Goal: Task Accomplishment & Management: Complete application form

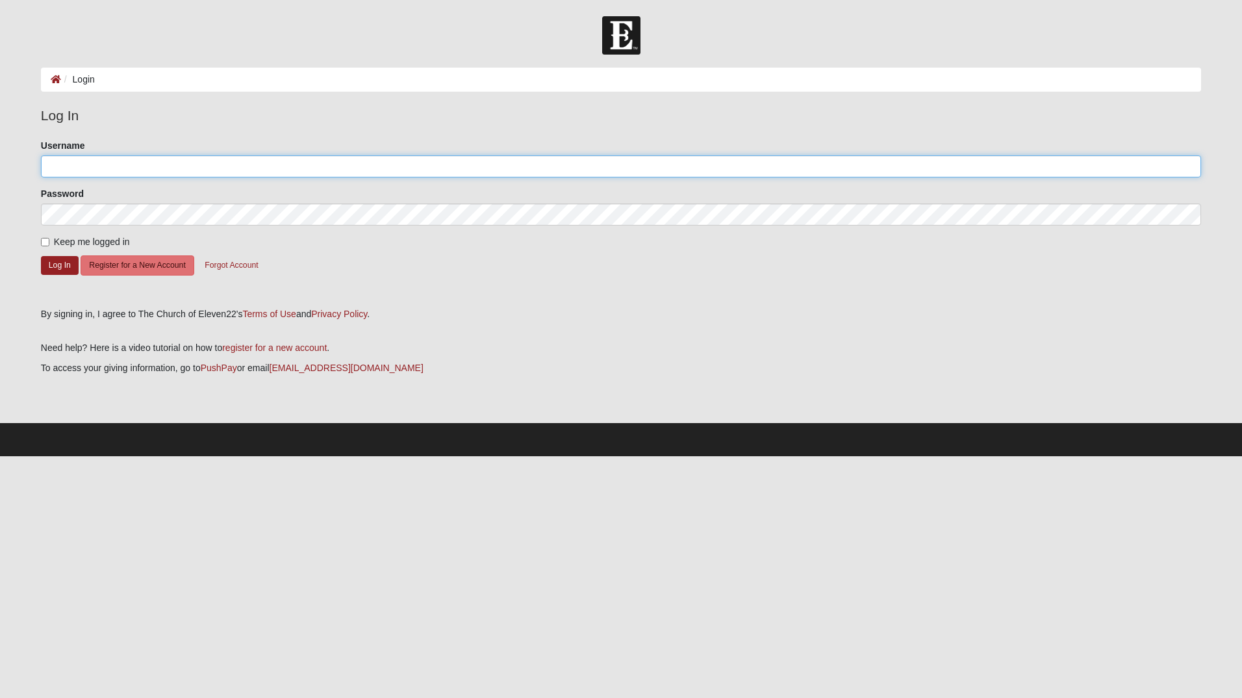
click at [112, 174] on input "Username" at bounding box center [621, 166] width 1160 height 22
type input "24andrewsmith@gmail.com"
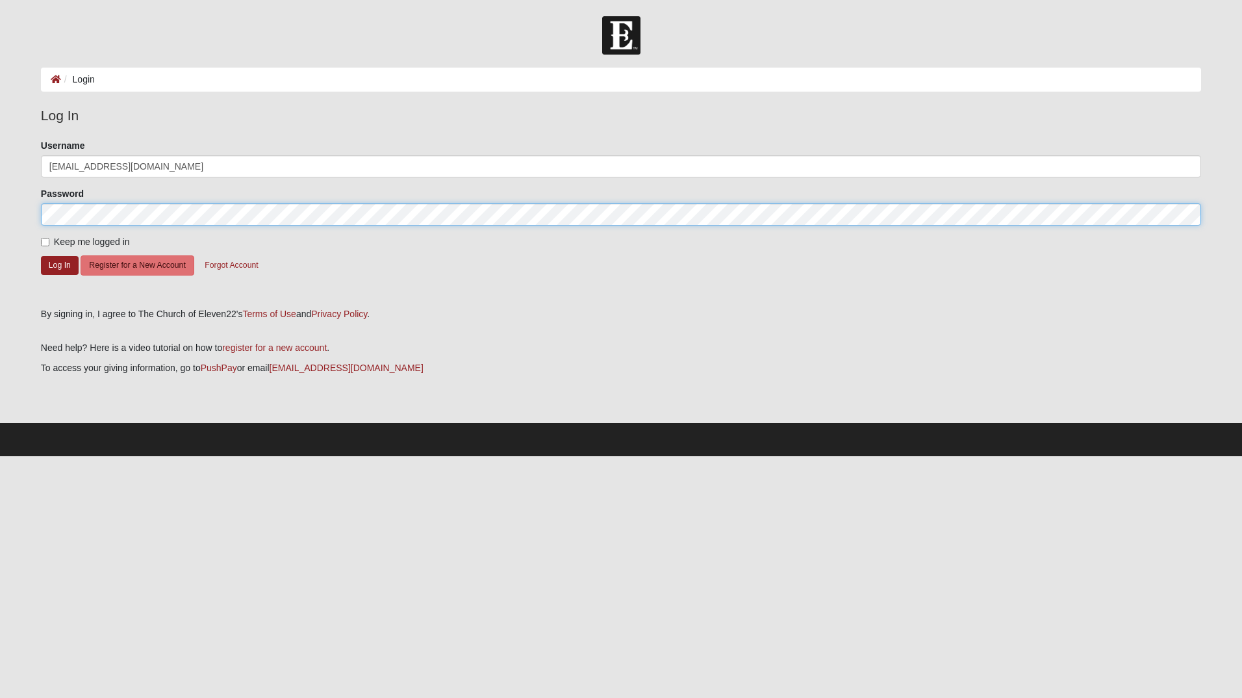
click at [41, 256] on button "Log In" at bounding box center [60, 265] width 38 height 19
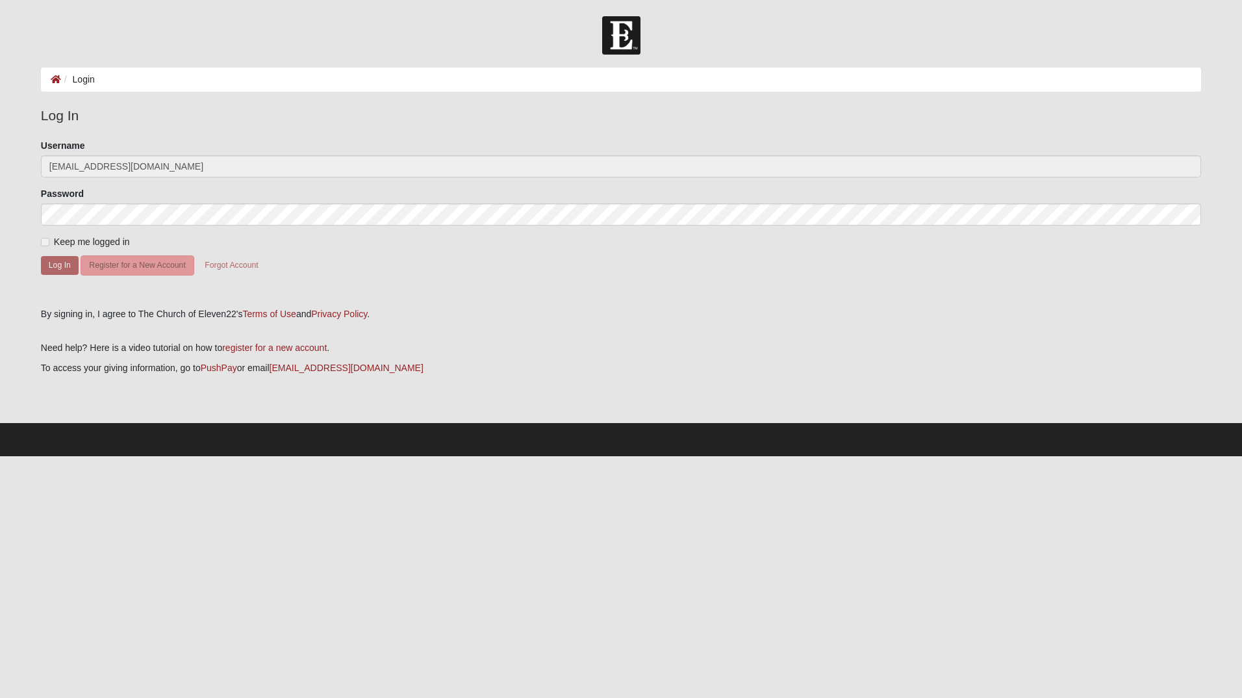
click at [51, 242] on label "Keep me logged in" at bounding box center [85, 242] width 89 height 14
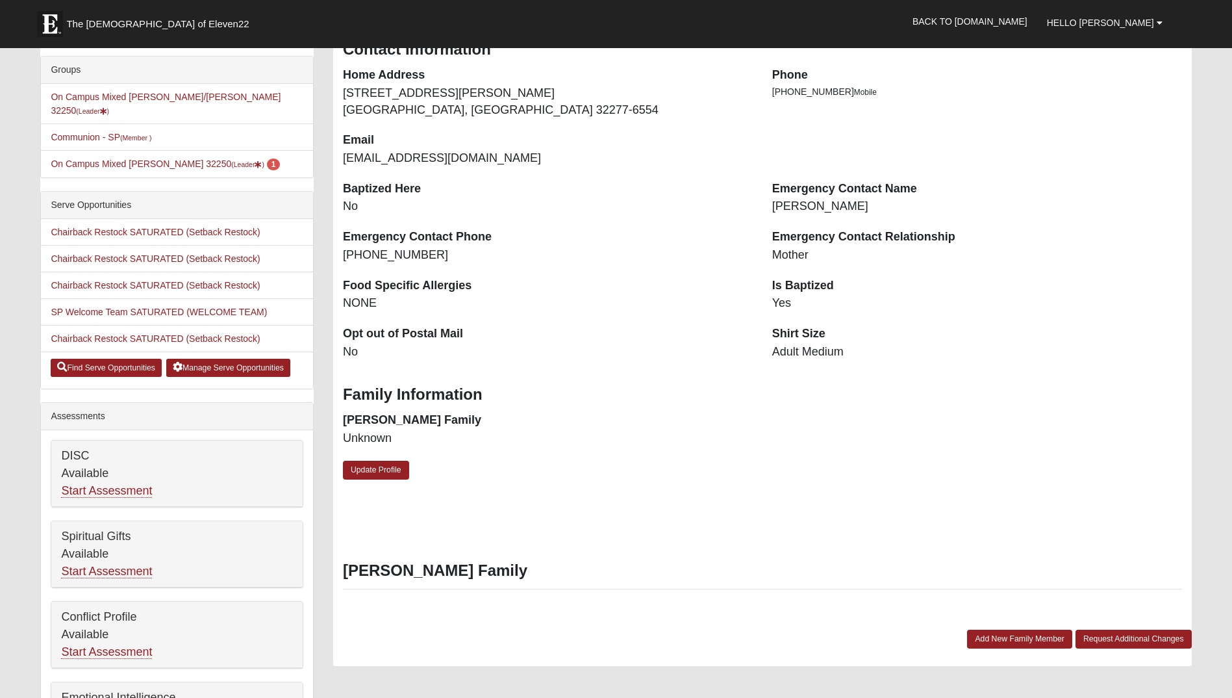
scroll to position [278, 0]
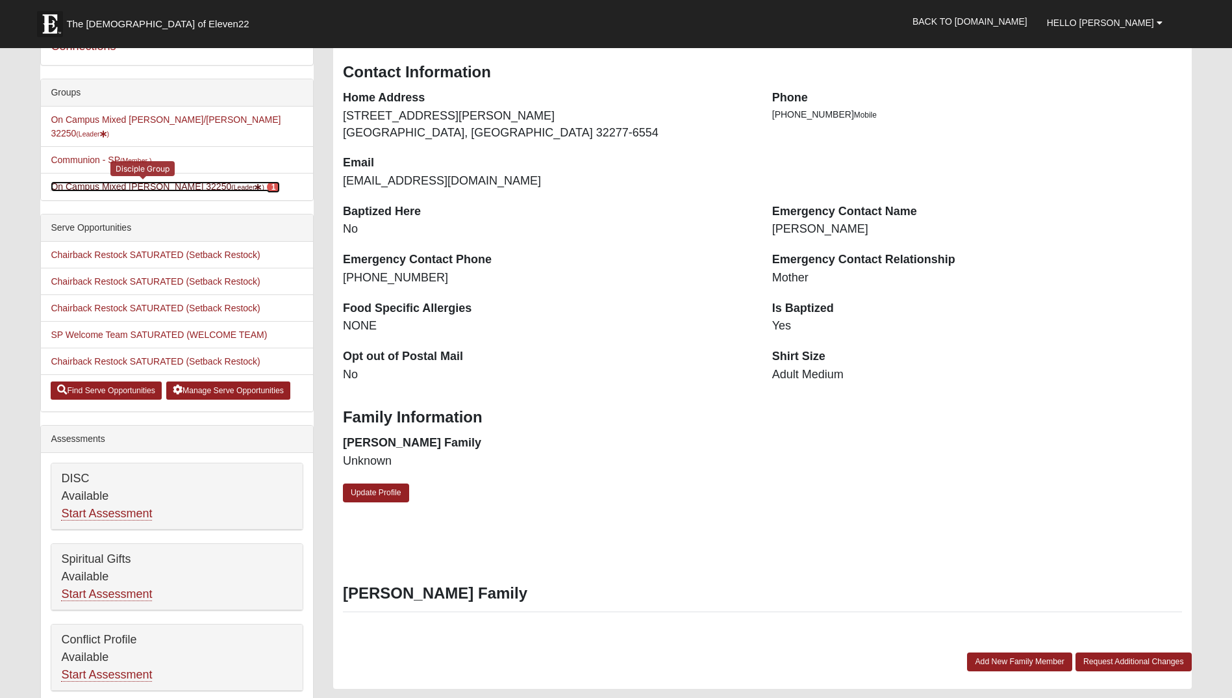
click at [231, 183] on small "(Leader )" at bounding box center [247, 187] width 33 height 8
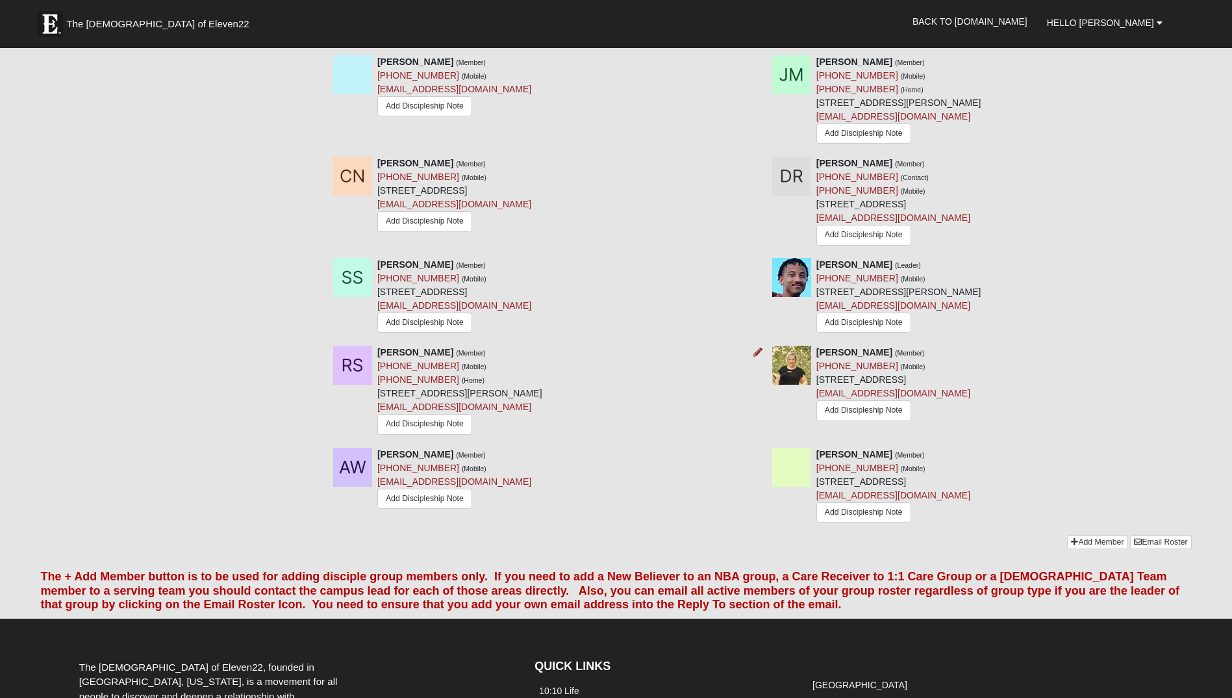
scroll to position [1233, 0]
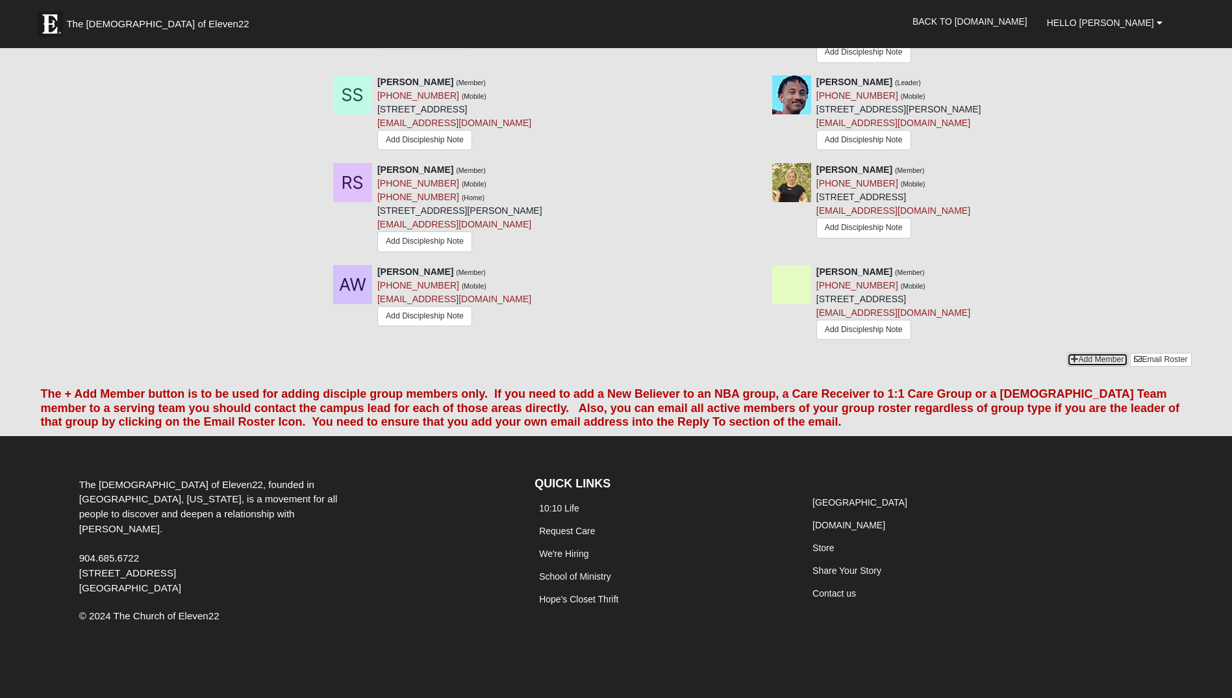
click at [1092, 358] on link "Add Member" at bounding box center [1097, 360] width 60 height 14
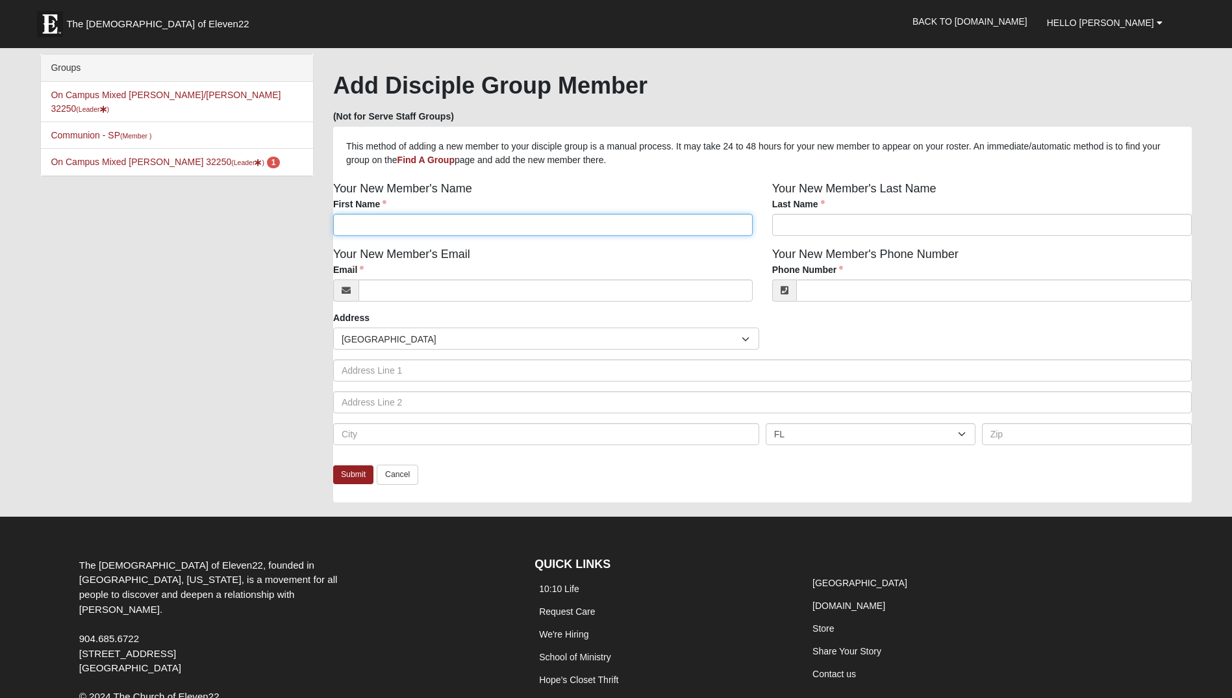
click at [482, 232] on input "First Name" at bounding box center [543, 225] width 420 height 22
type input "Carlyle"
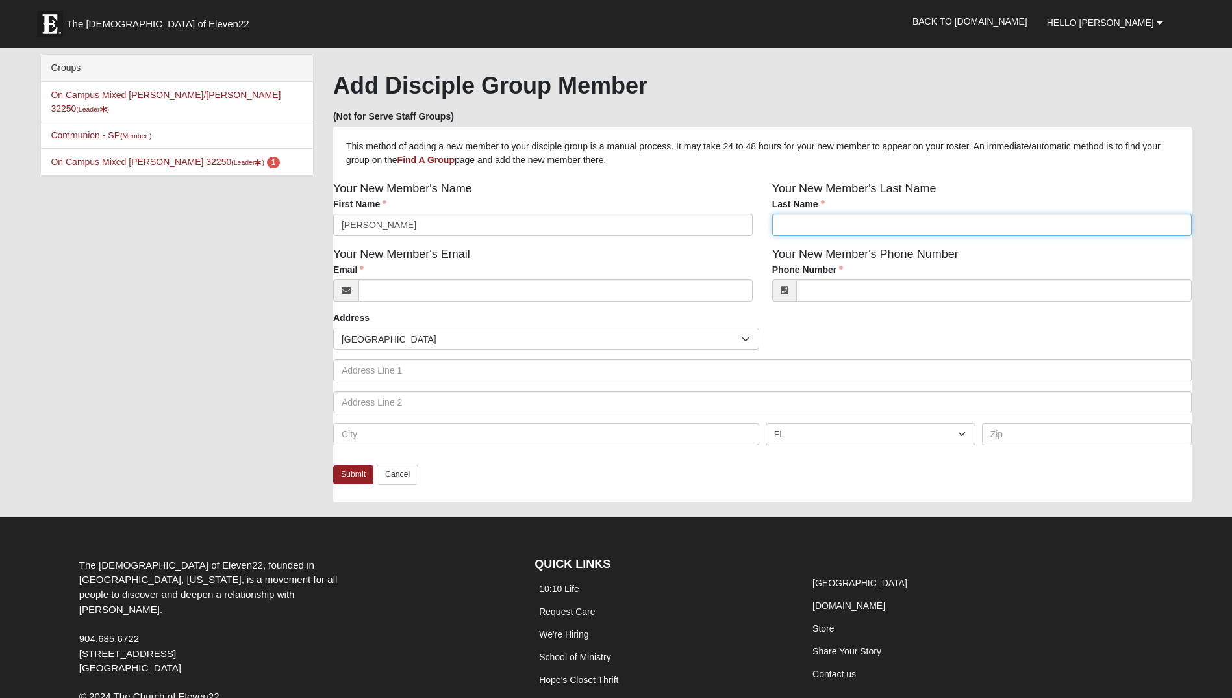
click at [801, 223] on input "Last Name" at bounding box center [982, 225] width 420 height 22
type input "Latta"
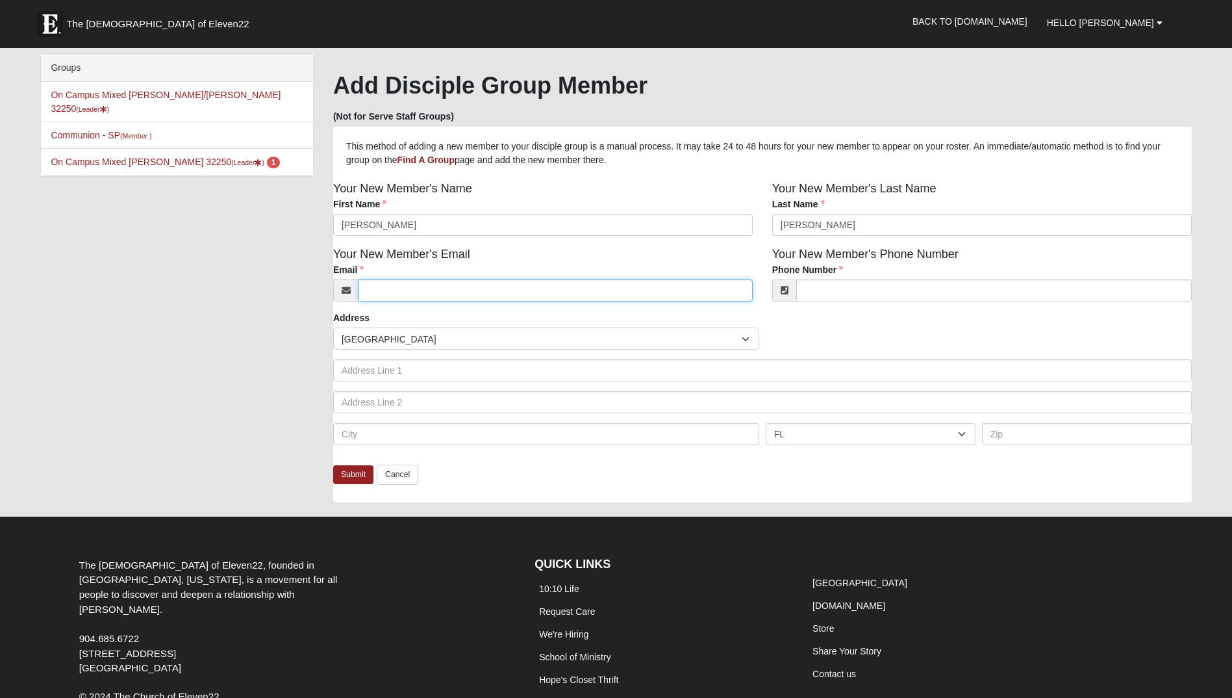
click at [565, 291] on input "Email" at bounding box center [555, 290] width 394 height 22
type input "carlylelatta@gmail.com"
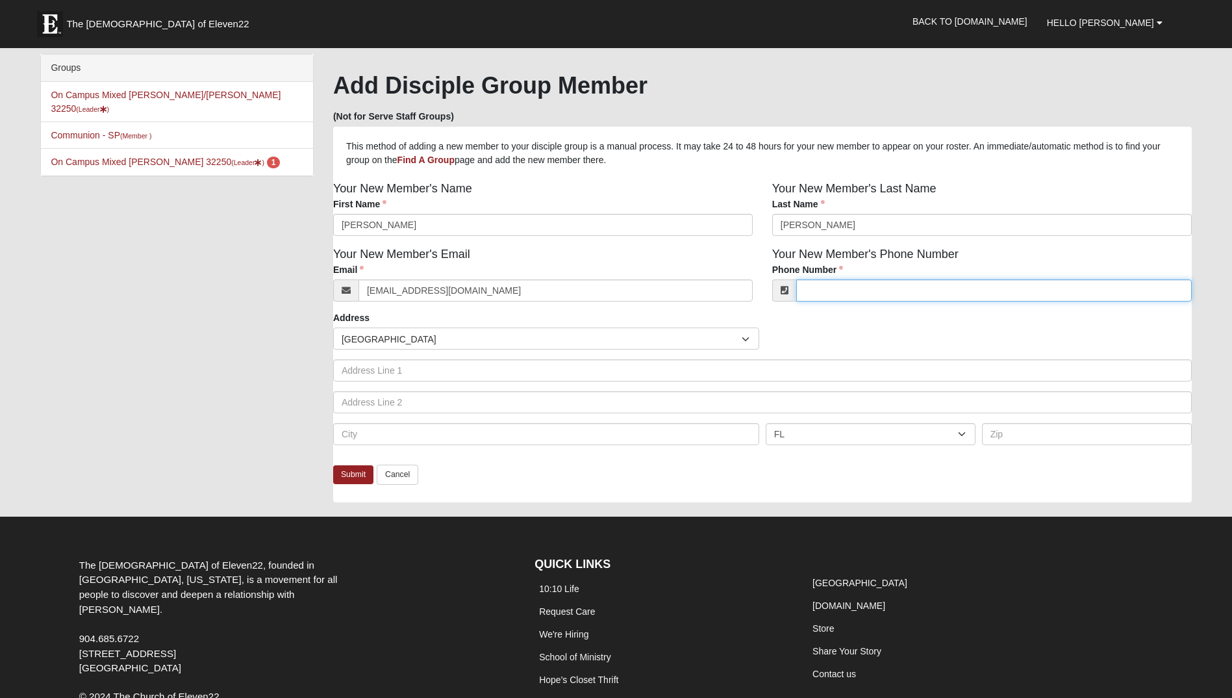
click at [857, 301] on input "Phone Number" at bounding box center [994, 290] width 396 height 22
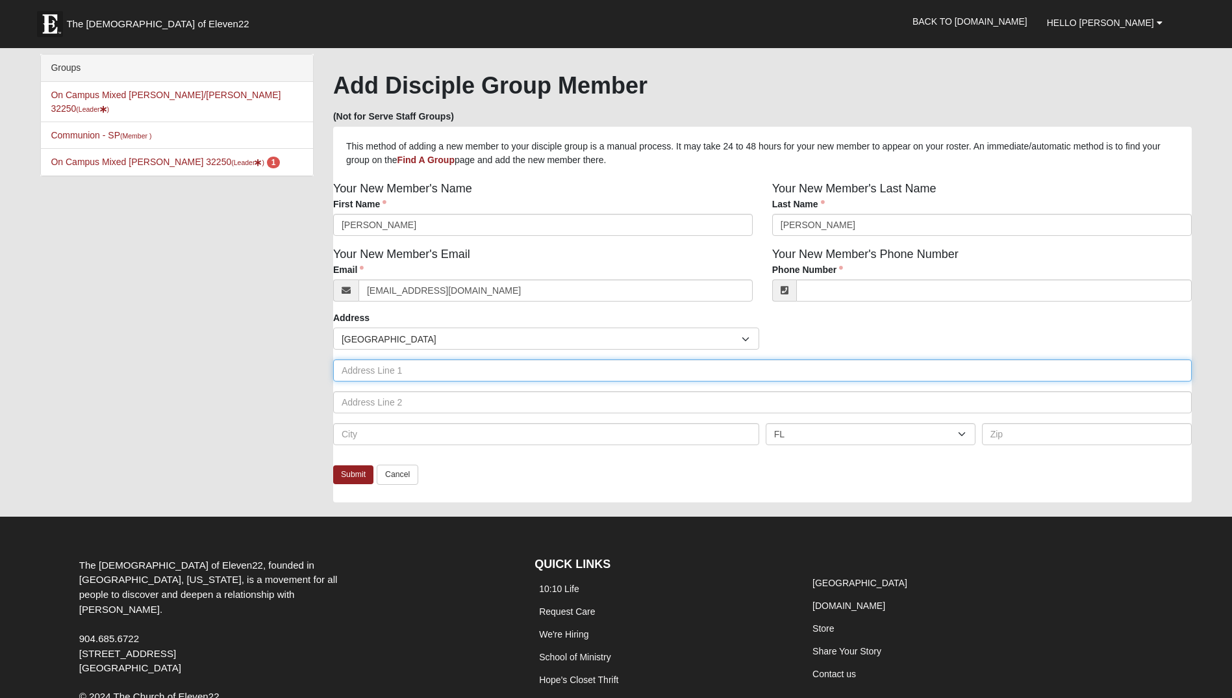
click at [392, 376] on input "text" at bounding box center [762, 370] width 859 height 22
type input "4083 Spring Park Cir"
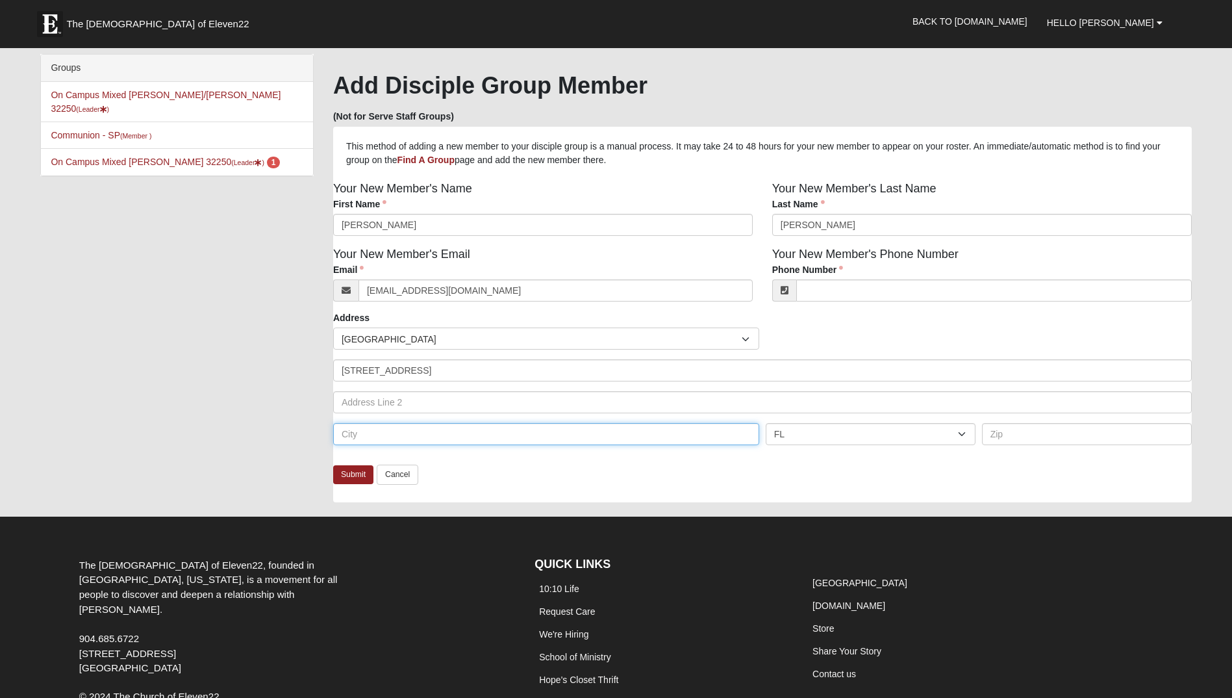
click at [672, 442] on input "text" at bounding box center [546, 434] width 426 height 22
type input "[GEOGRAPHIC_DATA]"
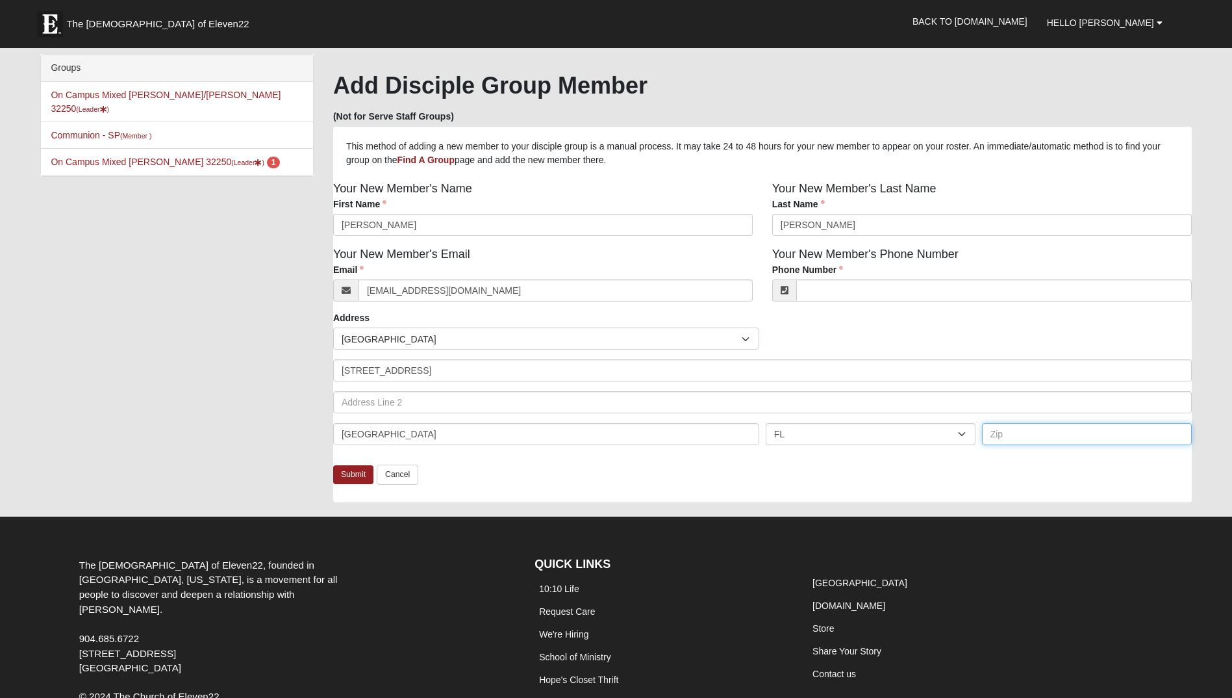
click at [1055, 430] on input "text" at bounding box center [1087, 434] width 210 height 22
type input "32207"
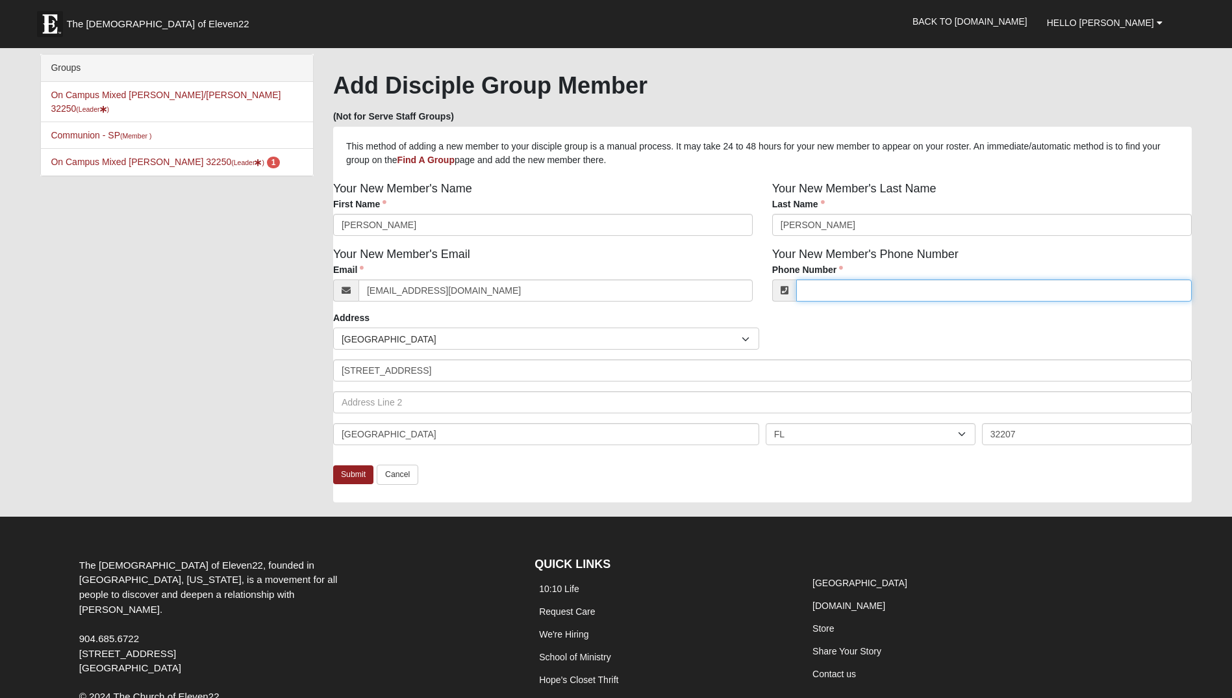
click at [865, 295] on input "Phone Number" at bounding box center [994, 290] width 396 height 22
type input "(904) 661-6990"
click at [357, 486] on div "Submit Cancel" at bounding box center [762, 483] width 859 height 38
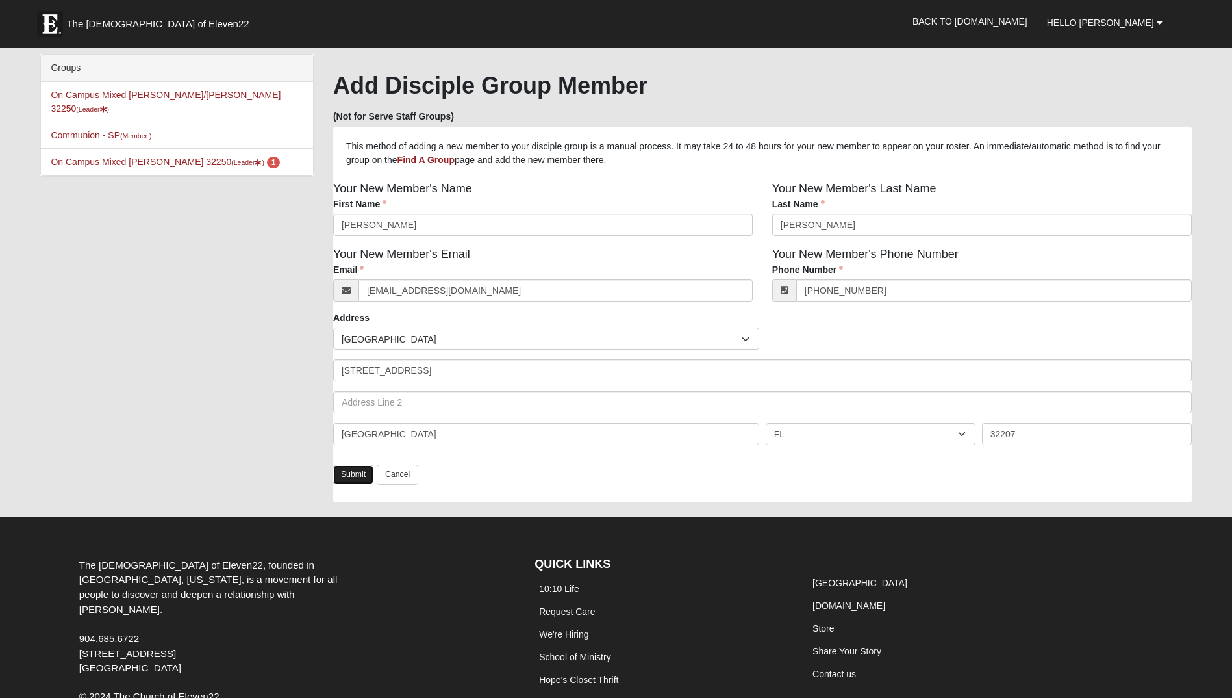
click at [363, 479] on link "Submit" at bounding box center [353, 474] width 40 height 19
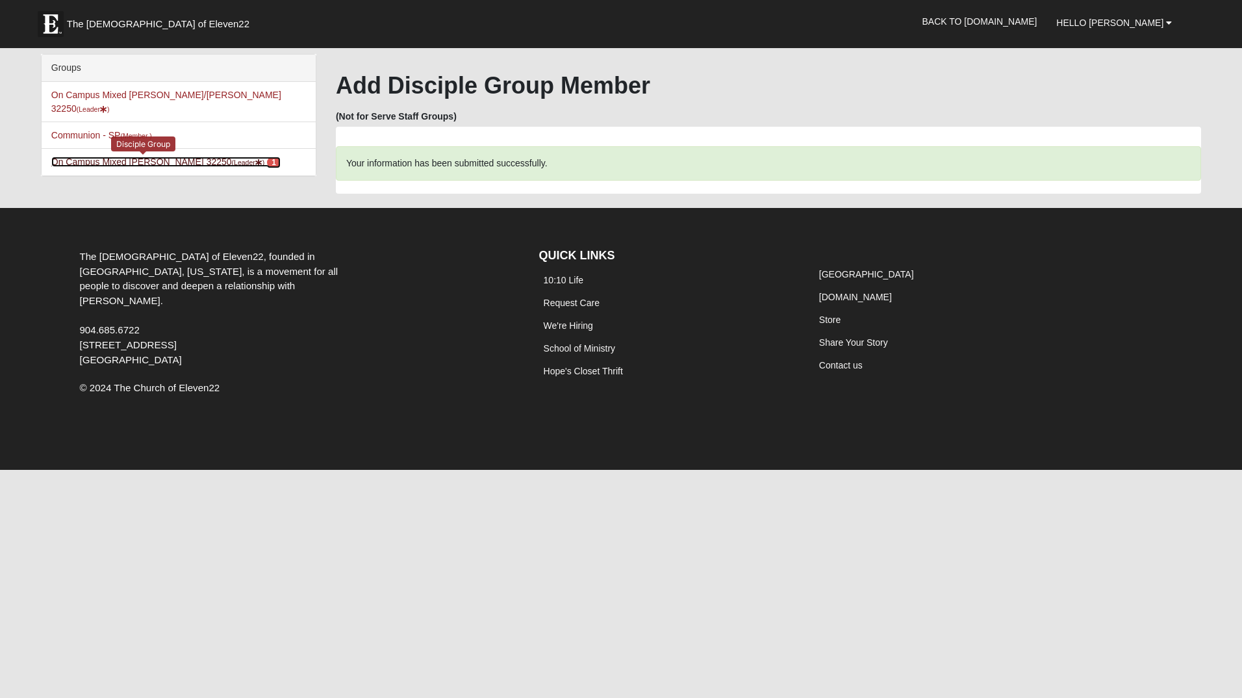
click at [190, 157] on link "On Campus Mixed Smith 32250 (Leader ) 1" at bounding box center [165, 162] width 229 height 10
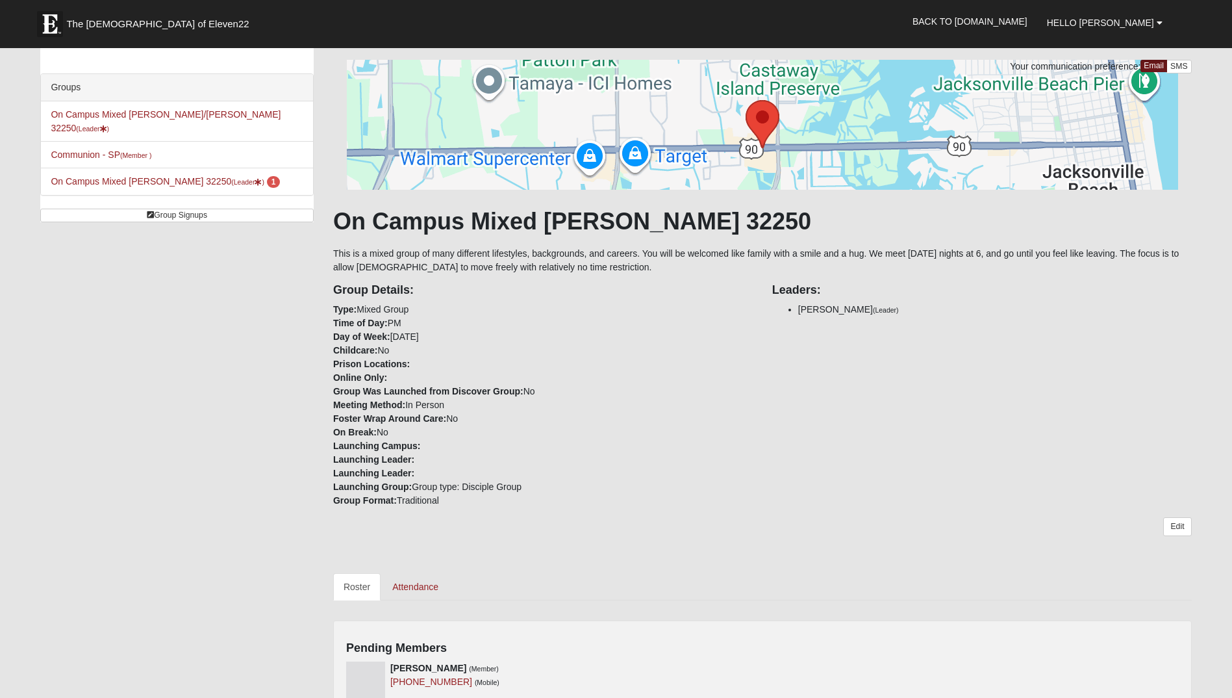
scroll to position [325, 0]
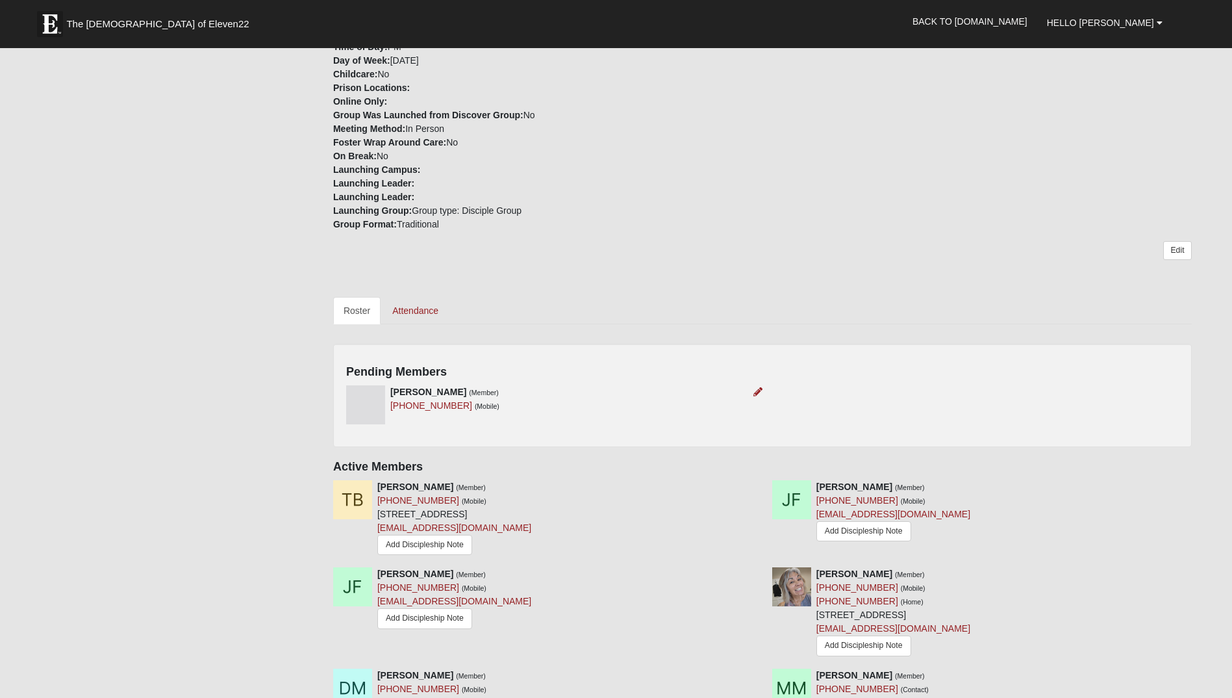
click at [610, 405] on div "Bella Erm (Member) (714) 272-6224 (Mobile)" at bounding box center [549, 404] width 426 height 39
click at [364, 403] on img at bounding box center [365, 404] width 39 height 39
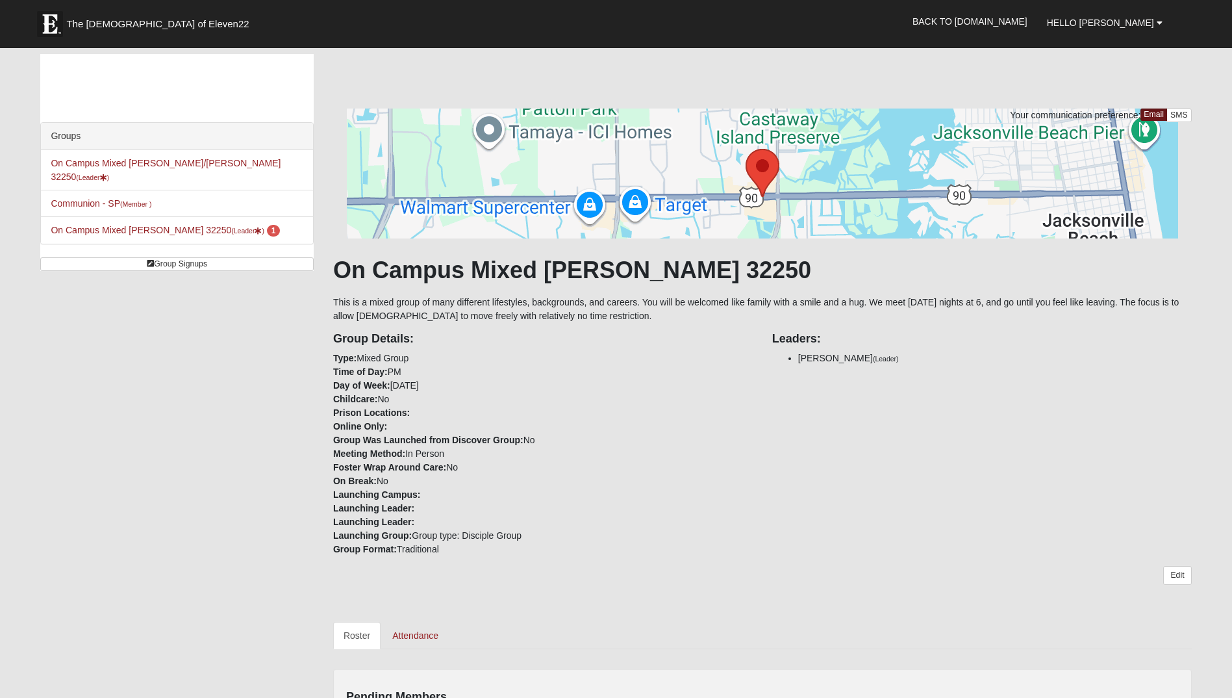
scroll to position [260, 0]
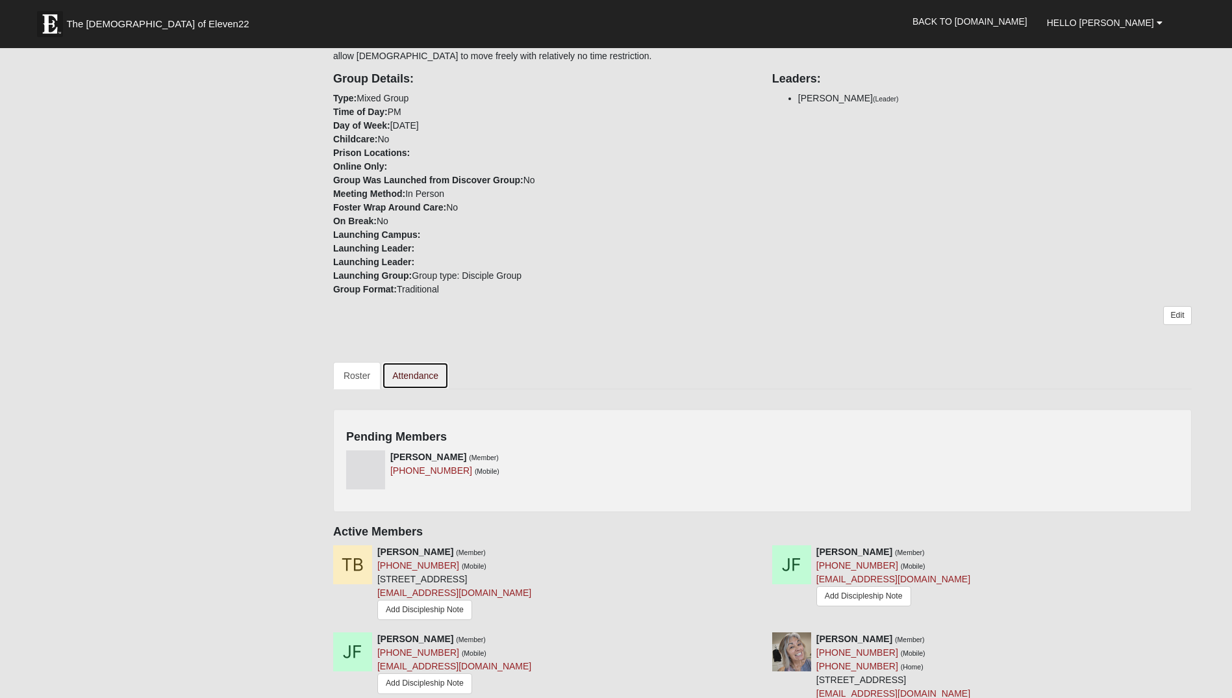
click at [440, 377] on link "Attendance" at bounding box center [415, 375] width 67 height 27
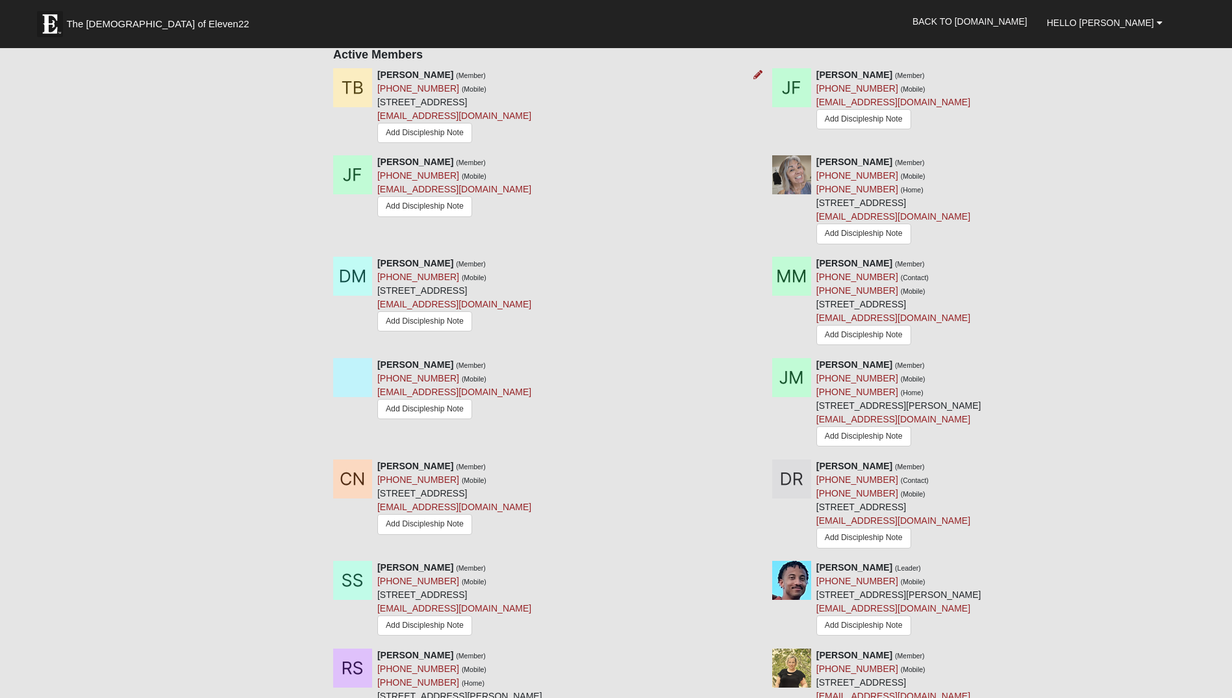
scroll to position [1039, 0]
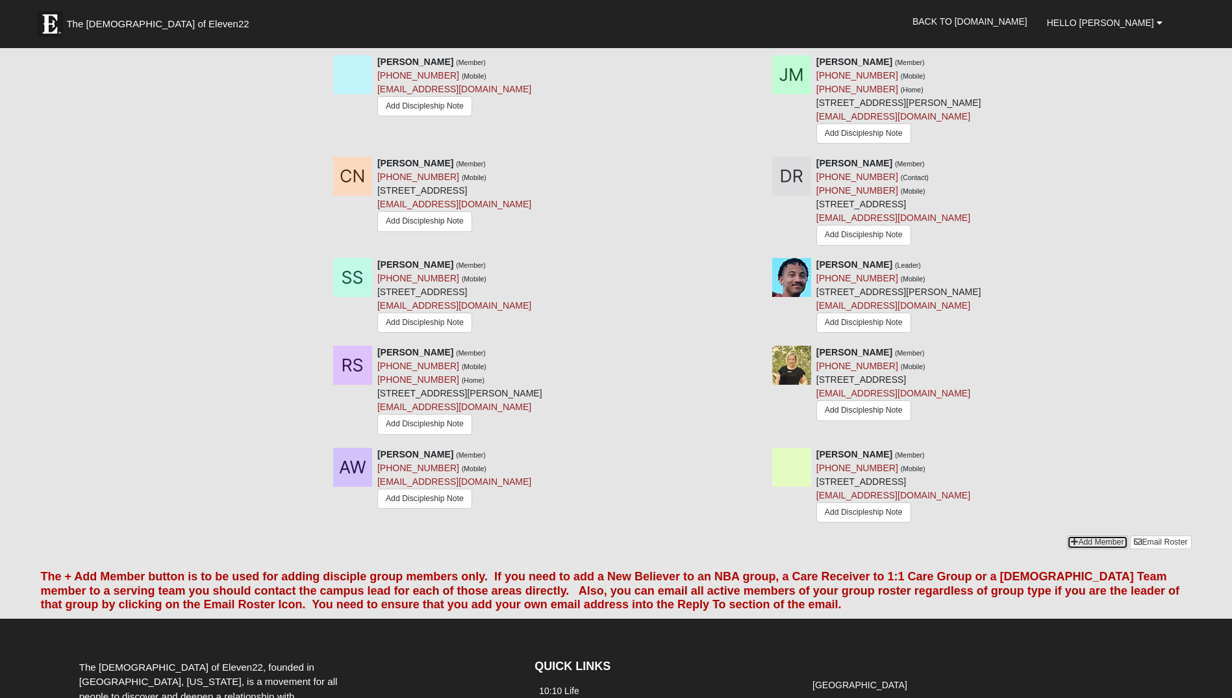
click at [1085, 549] on link "Add Member" at bounding box center [1097, 542] width 60 height 14
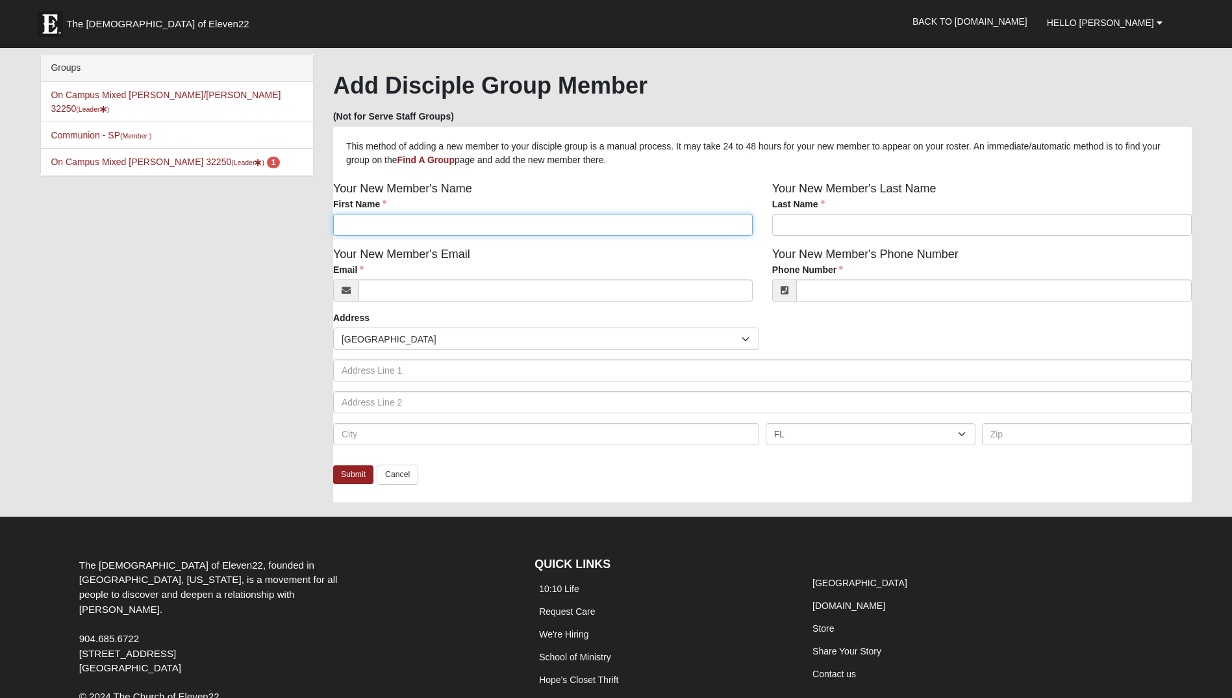
click at [469, 231] on input "First Name" at bounding box center [543, 225] width 420 height 22
type input "[PERSON_NAME]"
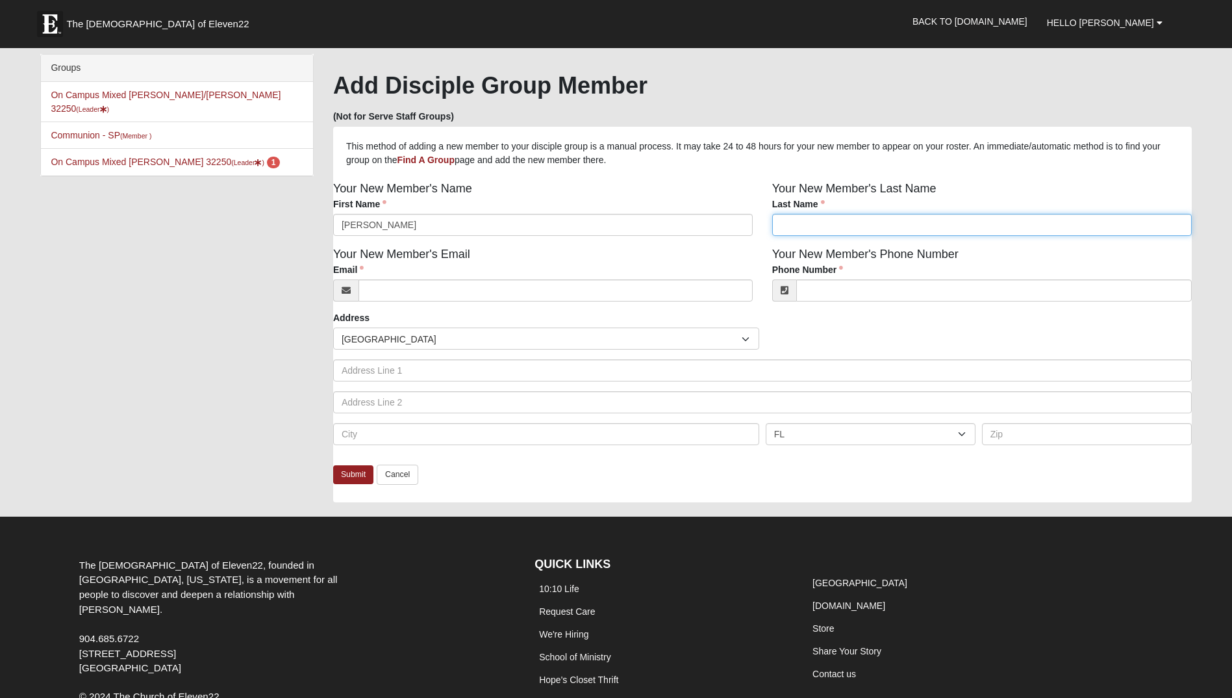
click at [799, 224] on input "Last Name" at bounding box center [982, 225] width 420 height 22
type input "[PERSON_NAME]"
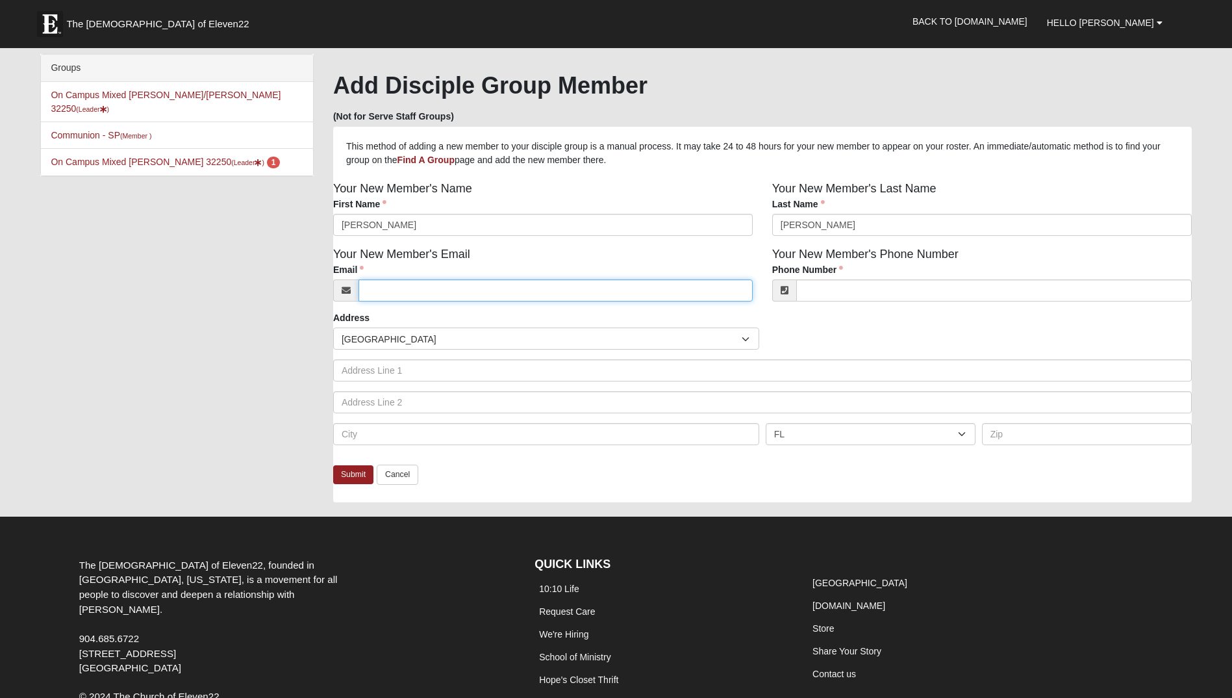
click at [564, 295] on input "Email" at bounding box center [555, 290] width 394 height 22
type input "[EMAIL_ADDRESS][DOMAIN_NAME]"
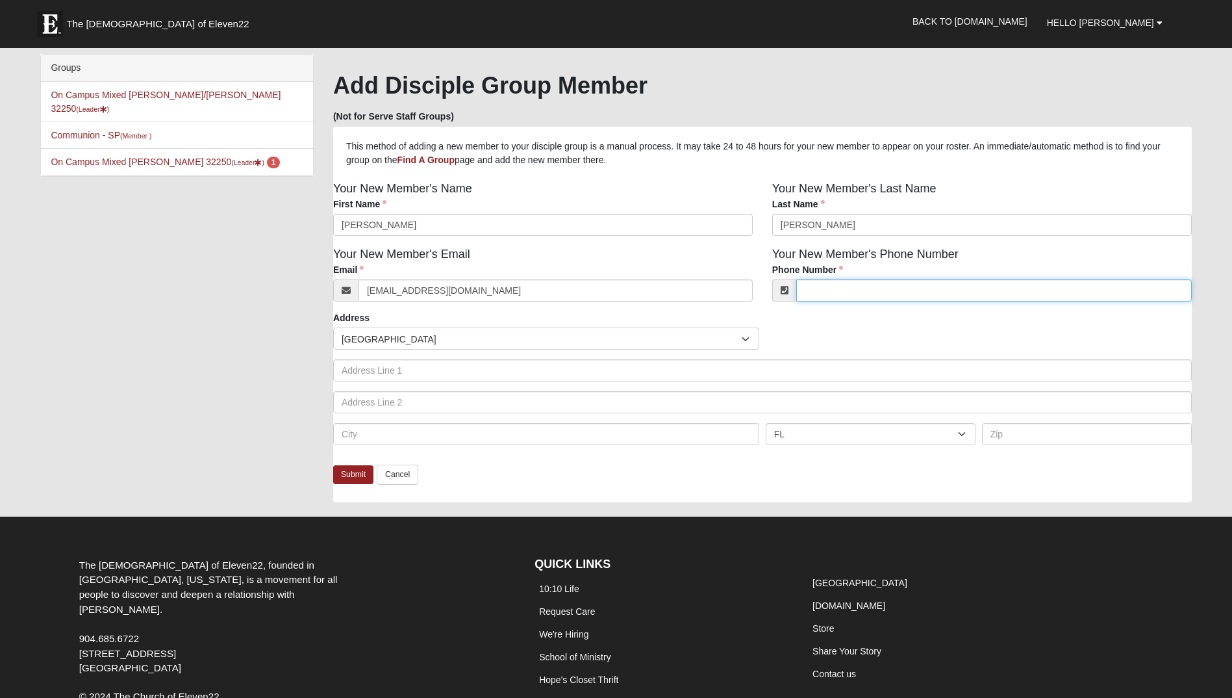
click at [856, 288] on input "Phone Number" at bounding box center [994, 290] width 396 height 22
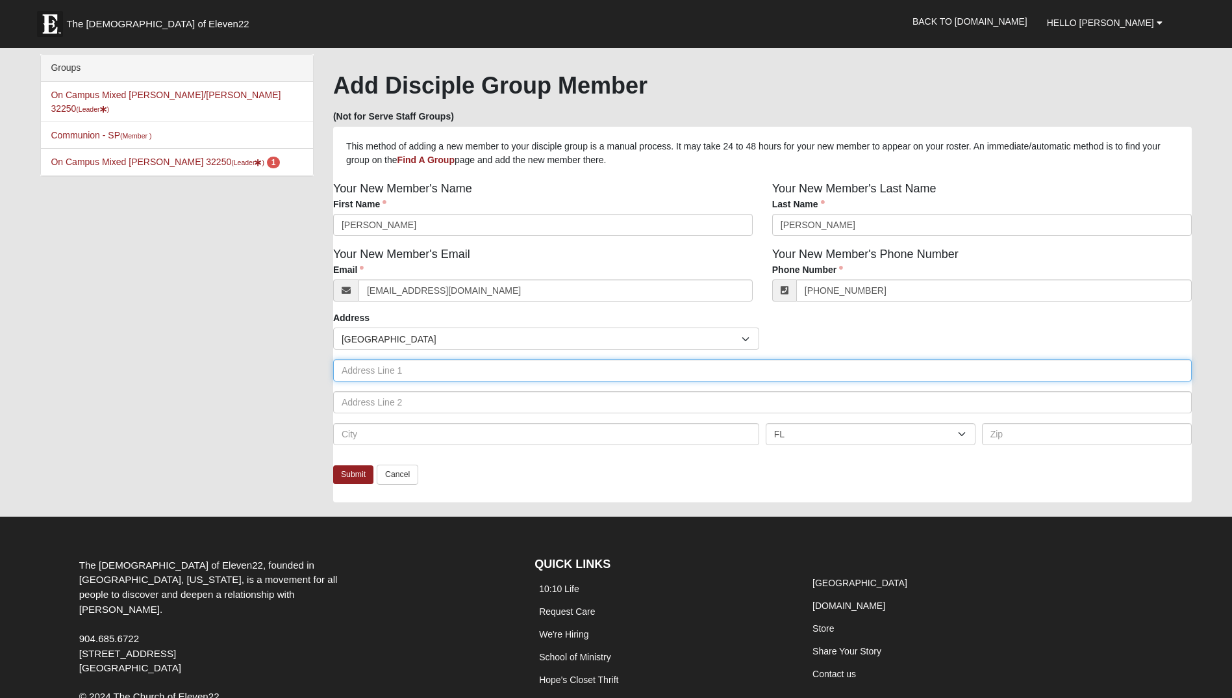
type input "[PHONE_NUMBER]"
click at [401, 375] on input "text" at bounding box center [762, 370] width 859 height 22
type input "401 Century 21 Dr"
click at [385, 403] on input "text" at bounding box center [762, 402] width 859 height 22
type input "Apt G12"
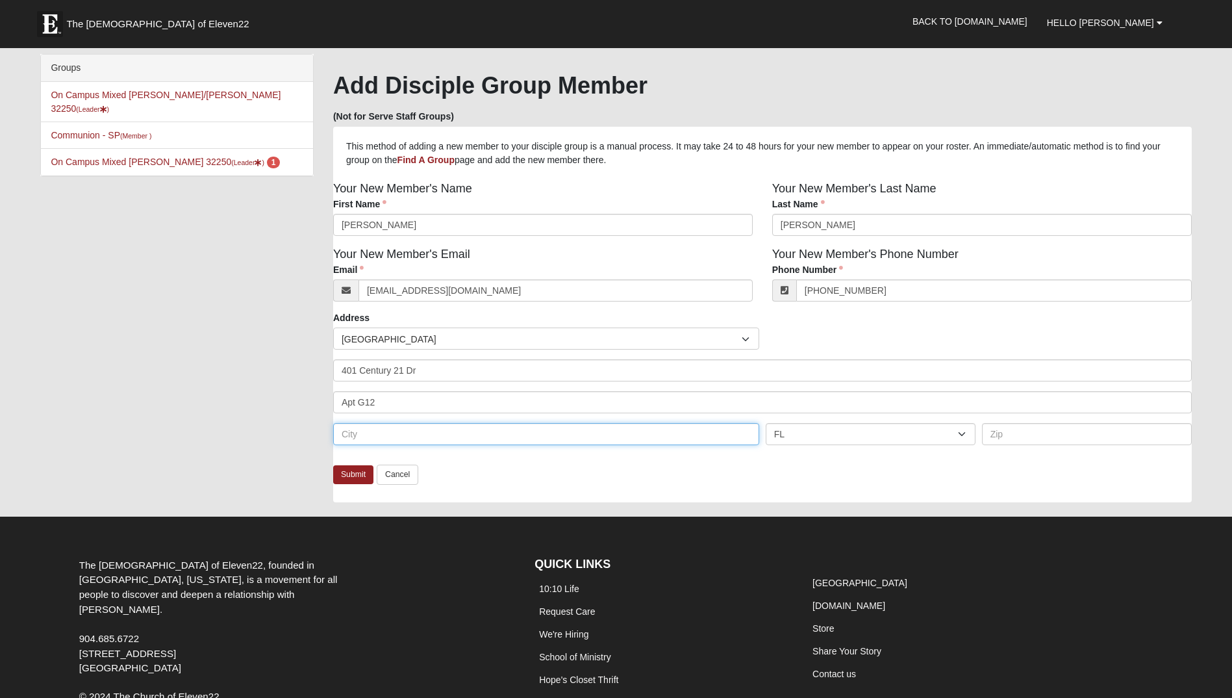
click at [354, 429] on input "text" at bounding box center [546, 434] width 426 height 22
type input "Jacksonville"
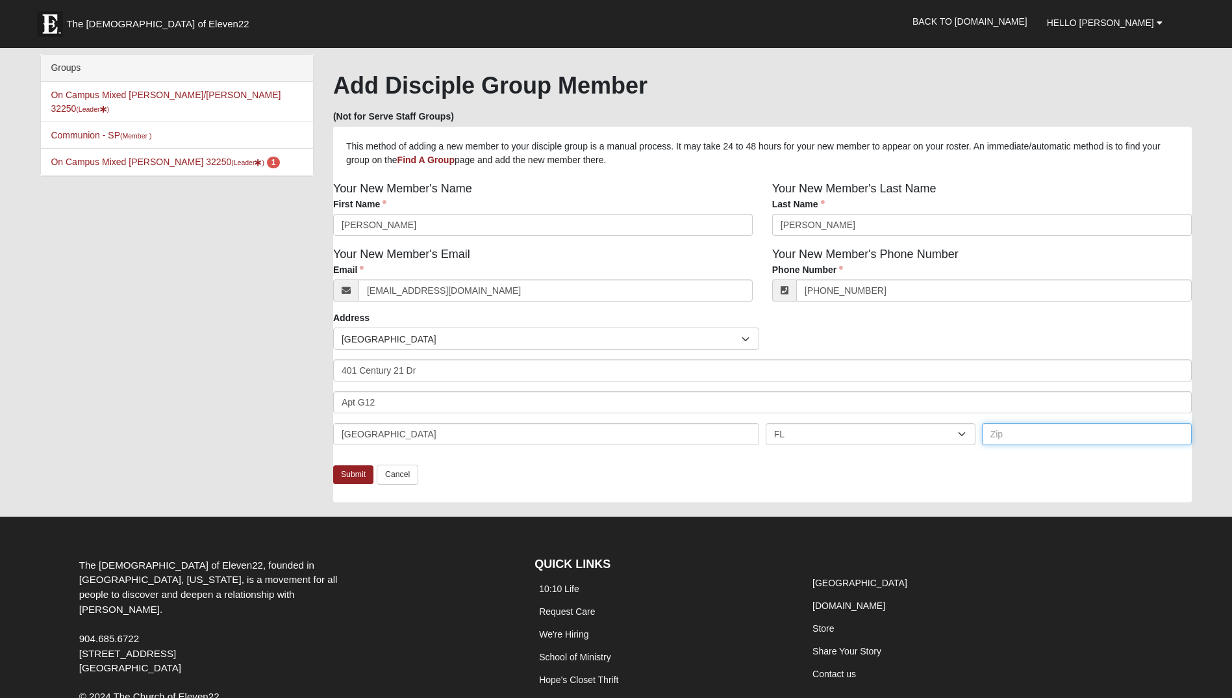
click at [1003, 442] on input "text" at bounding box center [1087, 434] width 210 height 22
type input "32216"
click at [794, 477] on div "Submit Cancel" at bounding box center [762, 483] width 859 height 38
click at [342, 480] on link "Submit" at bounding box center [353, 474] width 40 height 19
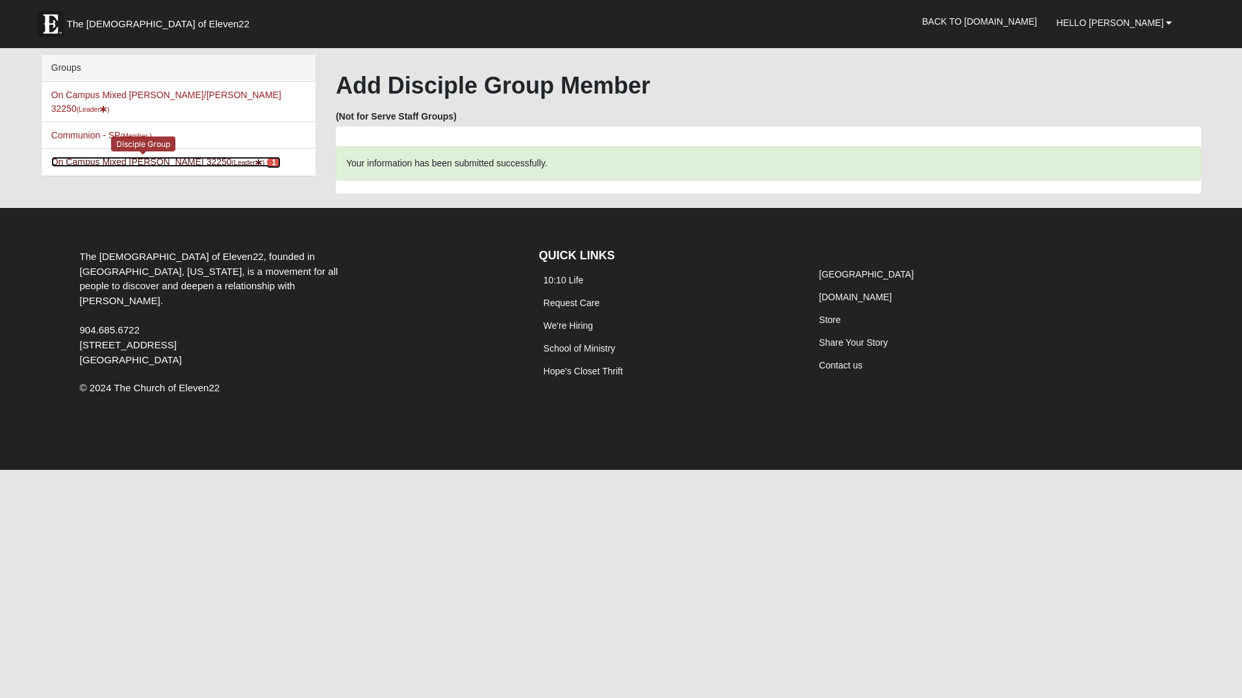
click at [153, 157] on link "On Campus Mixed Smith 32250 (Leader ) 1" at bounding box center [165, 162] width 229 height 10
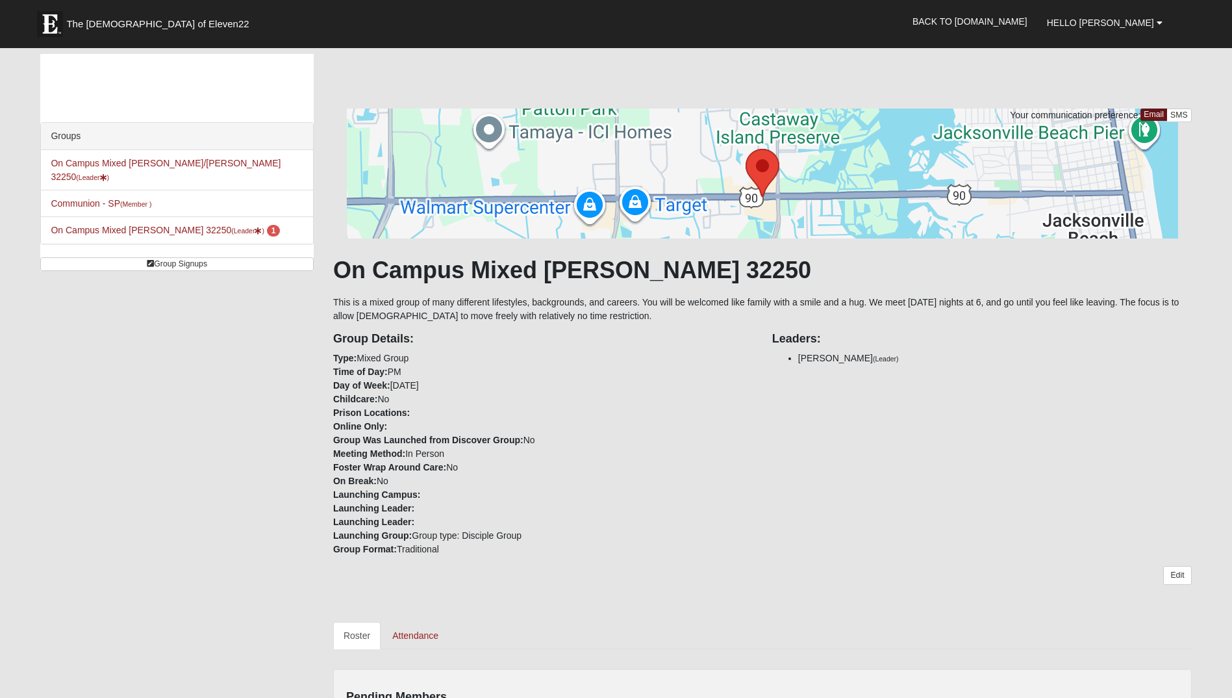
drag, startPoint x: 733, startPoint y: 416, endPoint x: 731, endPoint y: 423, distance: 7.6
click at [733, 416] on div "Group Details: Type: Mixed Group Time of Day: PM Day of Week: Friday Childcare:…" at bounding box center [542, 439] width 439 height 233
click at [1109, 18] on span "Hello [PERSON_NAME]" at bounding box center [1100, 23] width 107 height 10
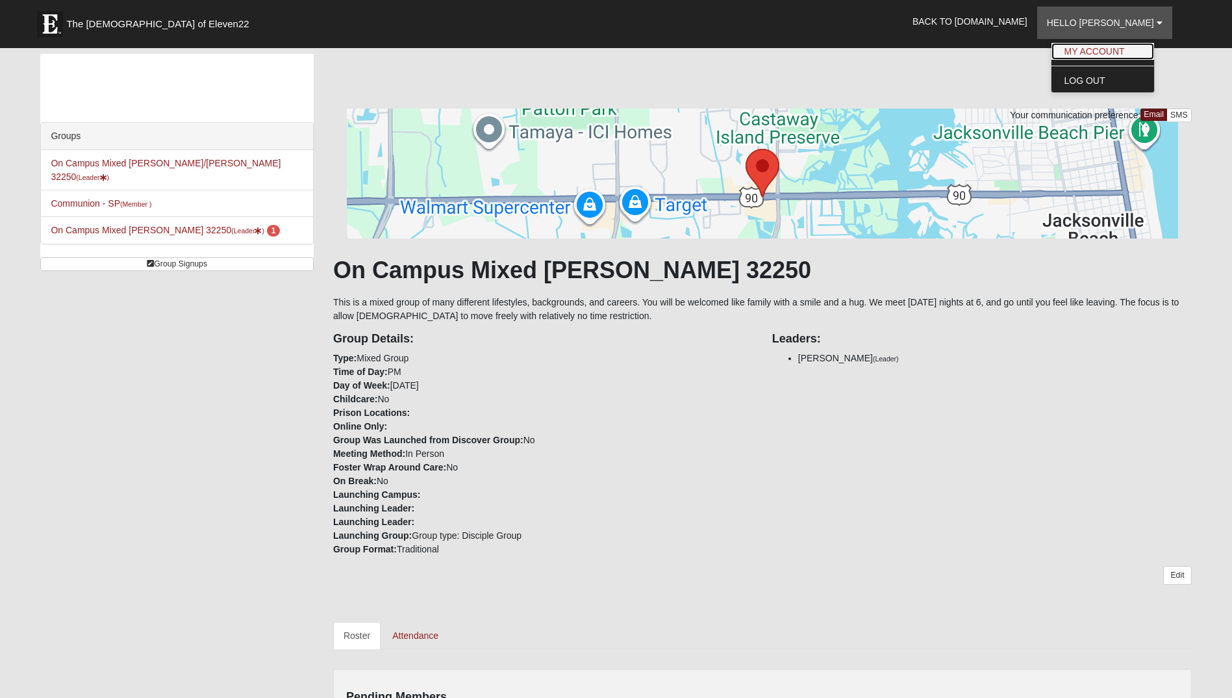
click at [1114, 52] on link "My Account" at bounding box center [1102, 51] width 103 height 17
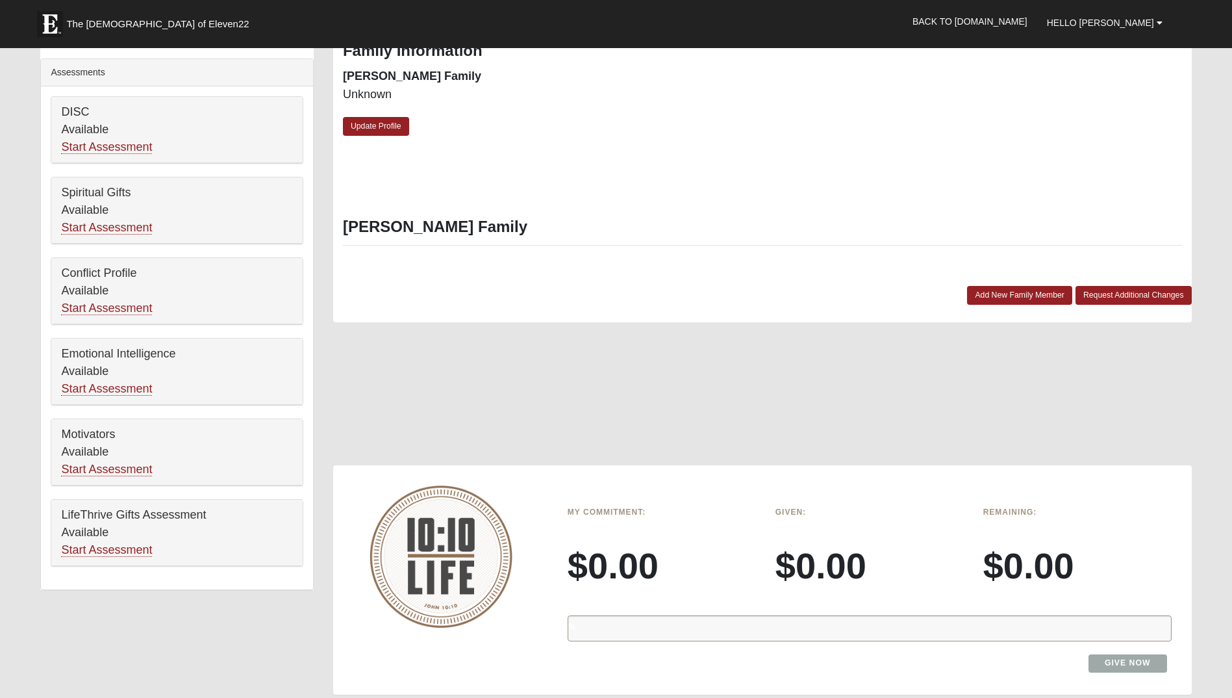
scroll to position [649, 0]
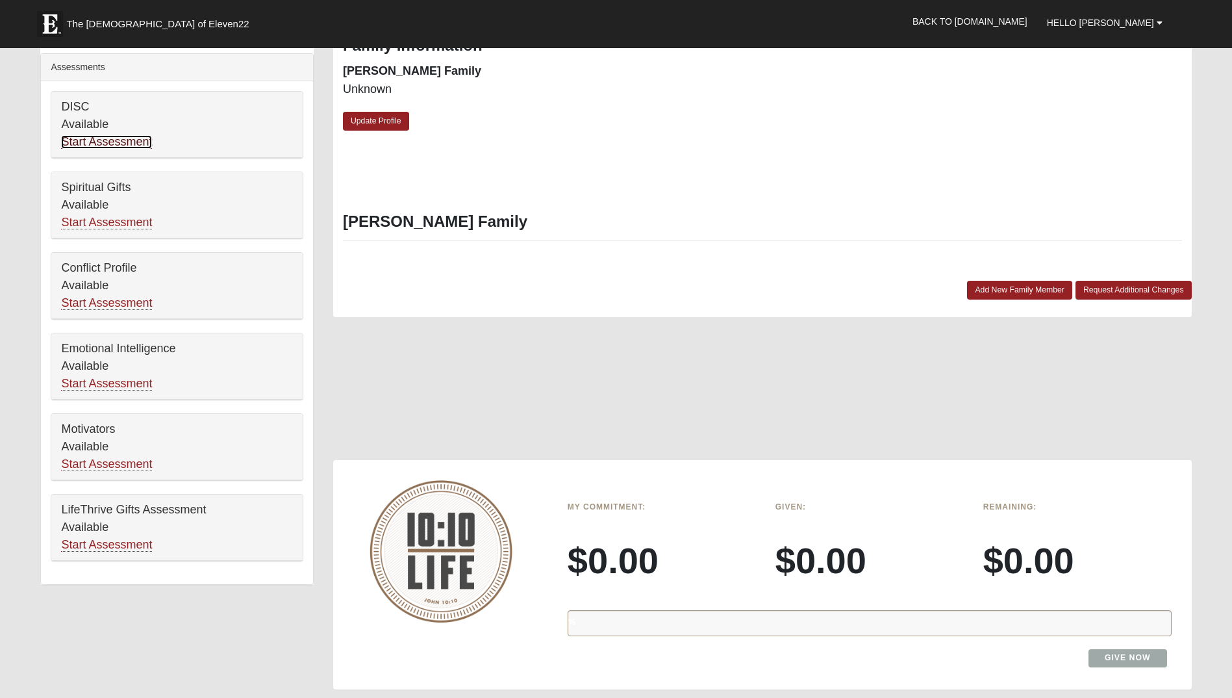
click at [114, 135] on link "Start Assessment" at bounding box center [106, 142] width 91 height 14
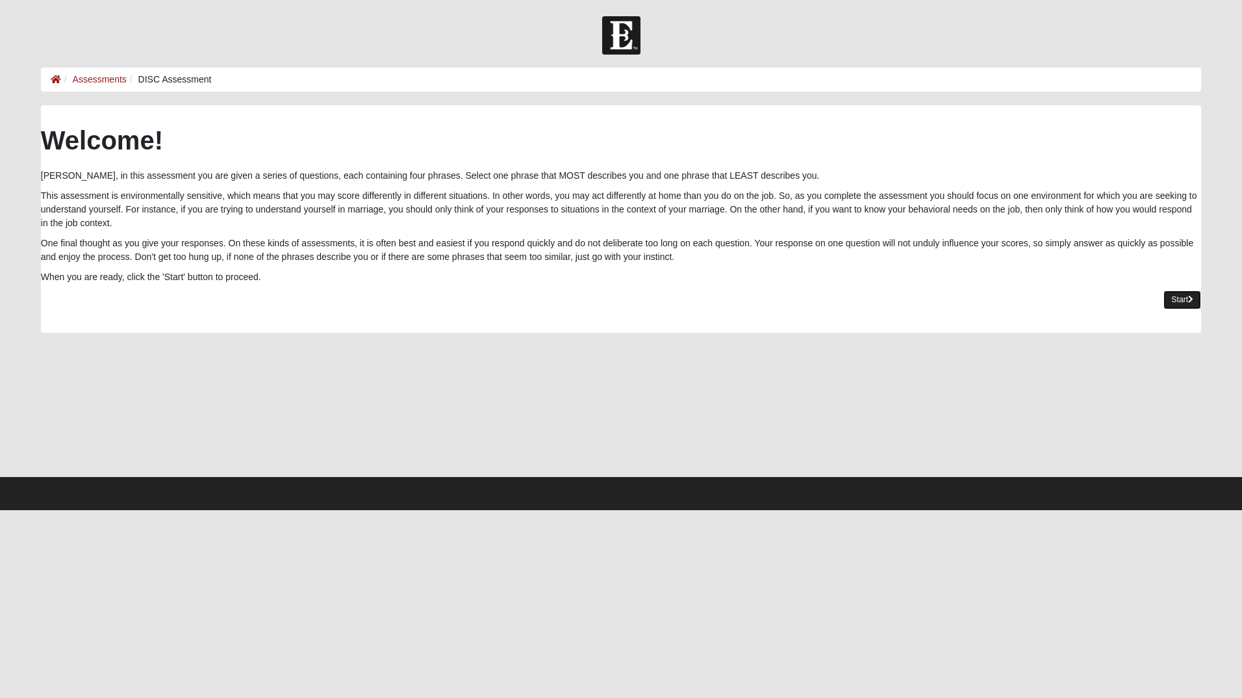
click at [1170, 297] on link "Start" at bounding box center [1182, 299] width 38 height 19
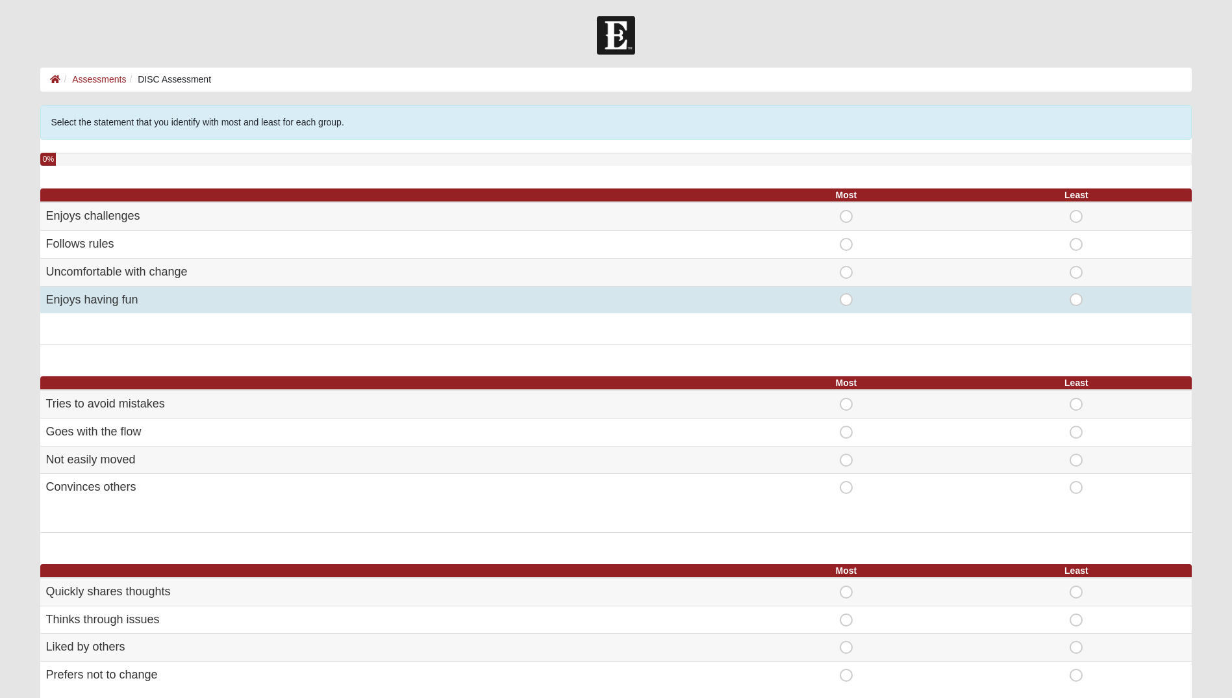
click at [153, 296] on td "Enjoys having fun" at bounding box center [385, 299] width 690 height 27
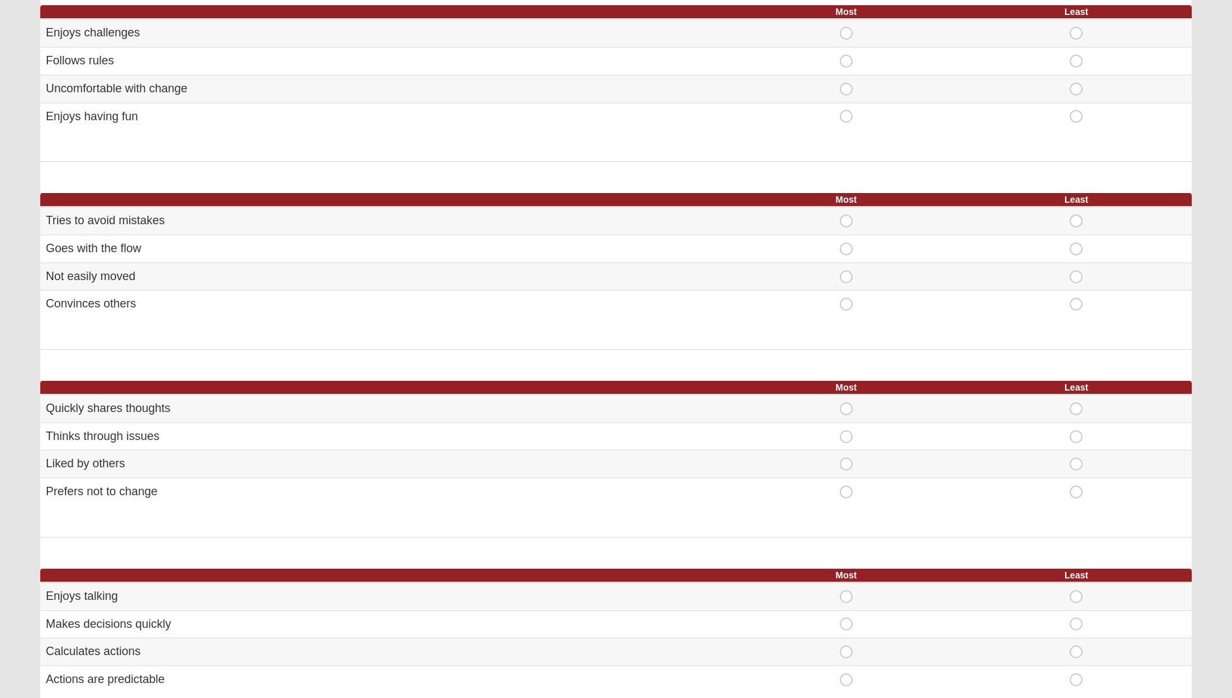
scroll to position [195, 0]
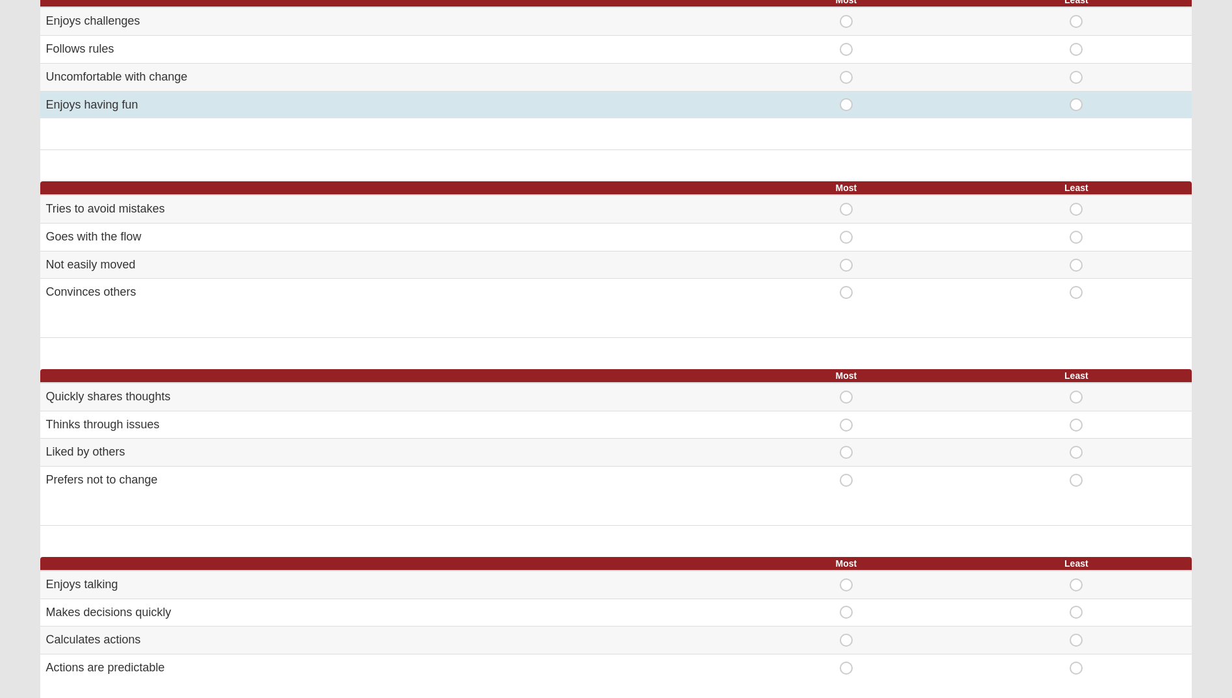
click at [116, 102] on td "Enjoys having fun" at bounding box center [385, 104] width 690 height 27
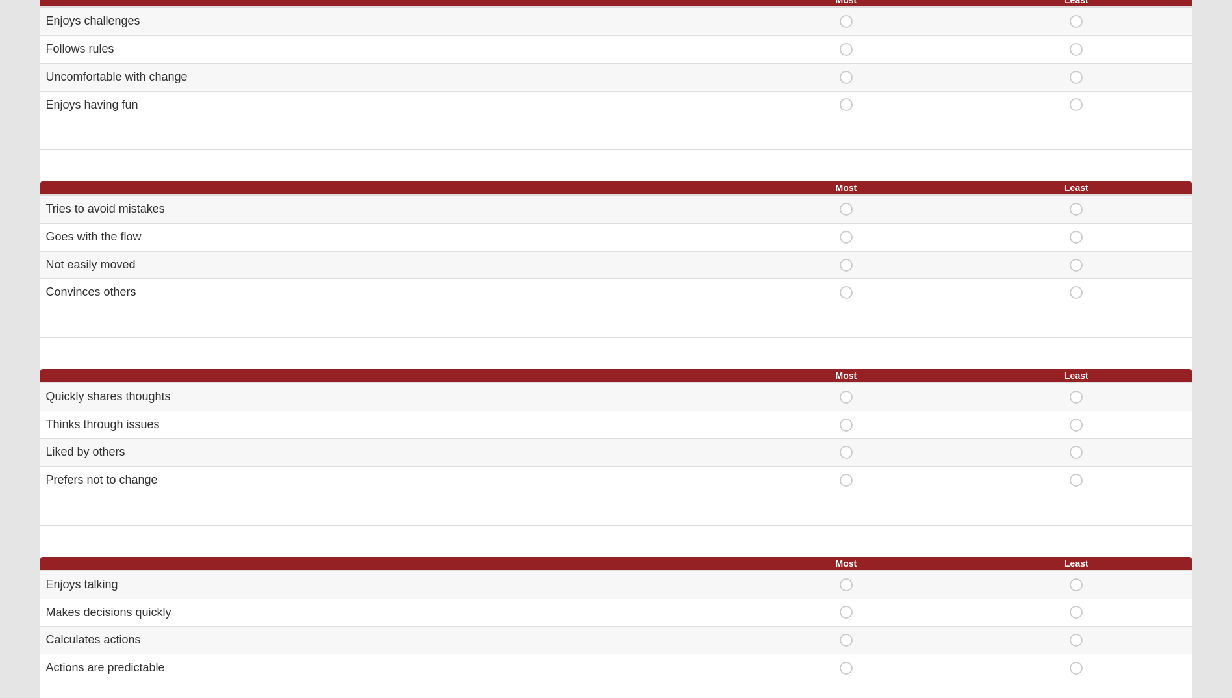
scroll to position [130, 0]
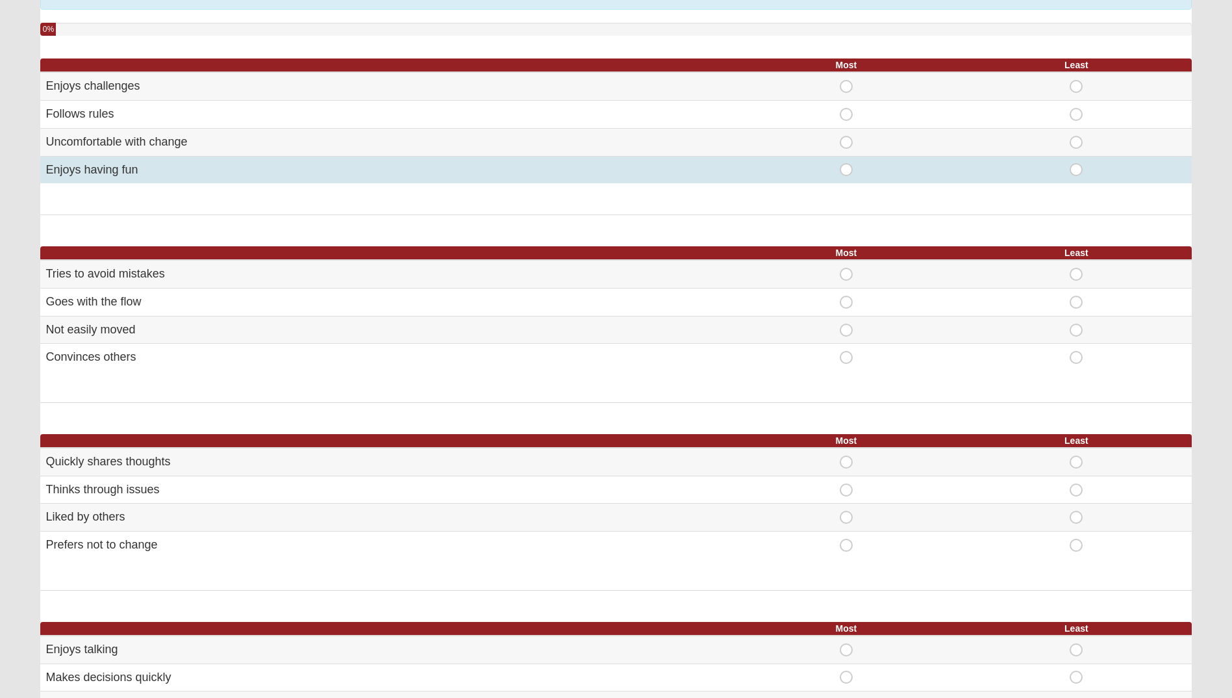
click at [846, 163] on span "Most" at bounding box center [846, 163] width 0 height 0
click at [846, 169] on input "Most" at bounding box center [850, 169] width 8 height 13
radio input "true"
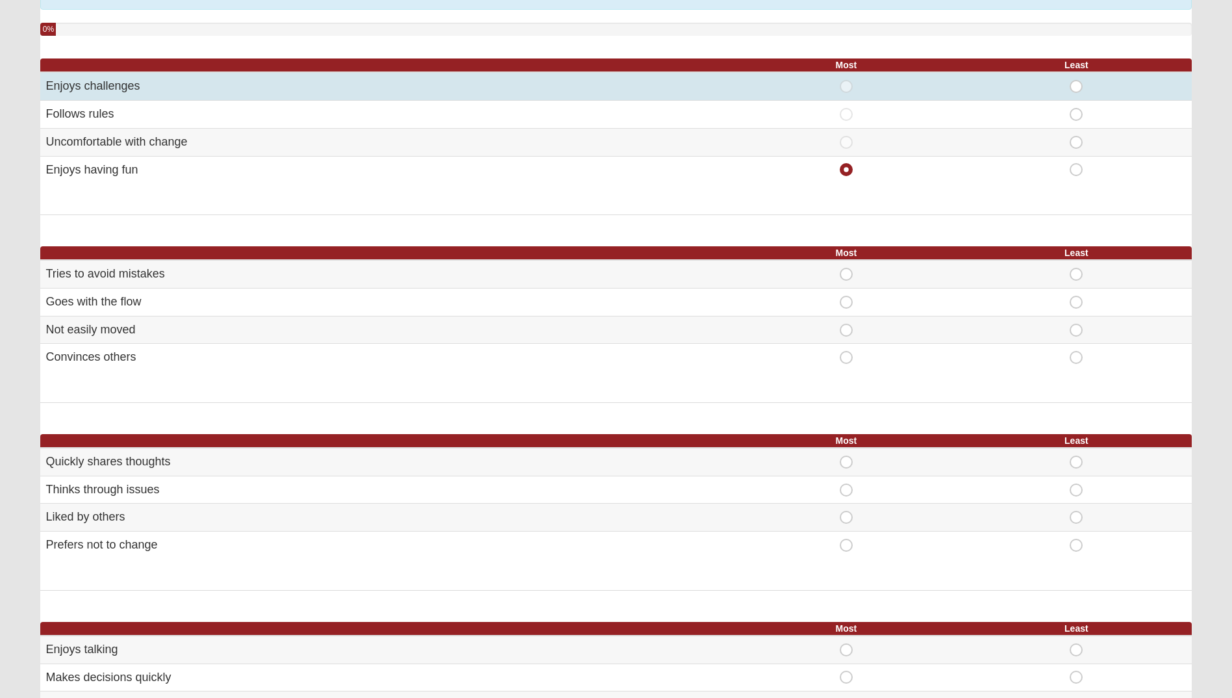
click at [1076, 80] on span "Least" at bounding box center [1076, 80] width 0 height 0
click at [1076, 87] on input "Least" at bounding box center [1080, 86] width 8 height 13
radio input "true"
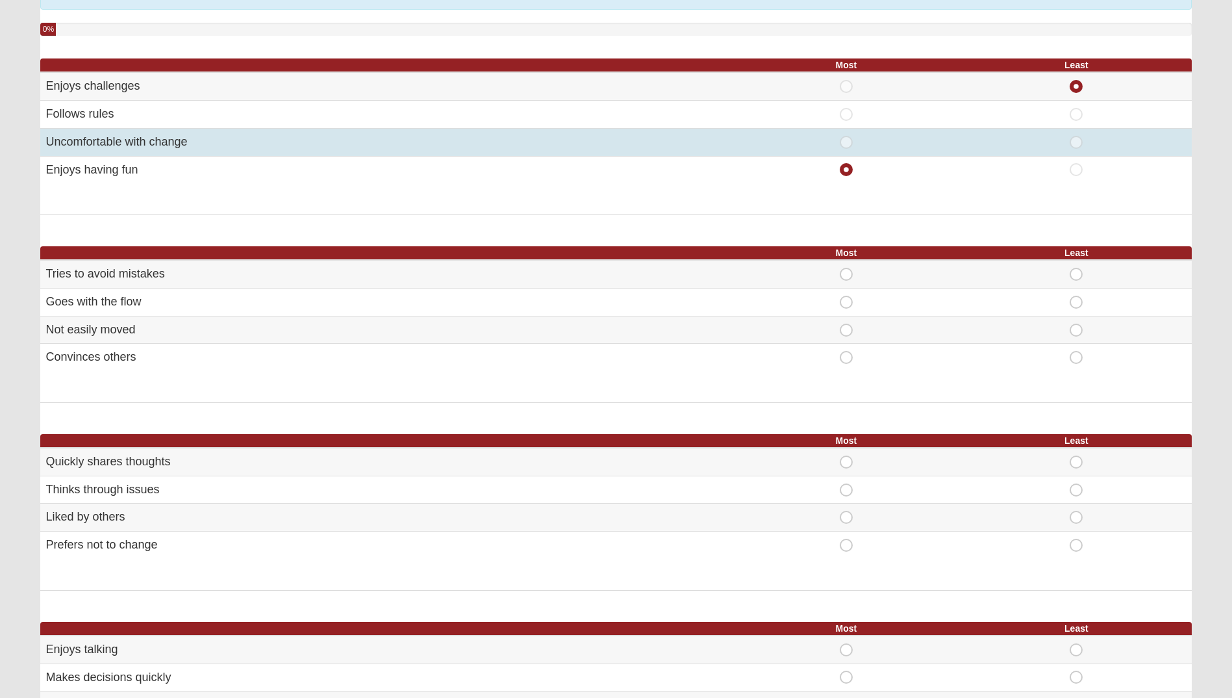
click at [1076, 136] on span "Least" at bounding box center [1076, 136] width 0 height 0
click at [1076, 140] on input "Least" at bounding box center [1080, 142] width 8 height 13
radio input "true"
radio input "false"
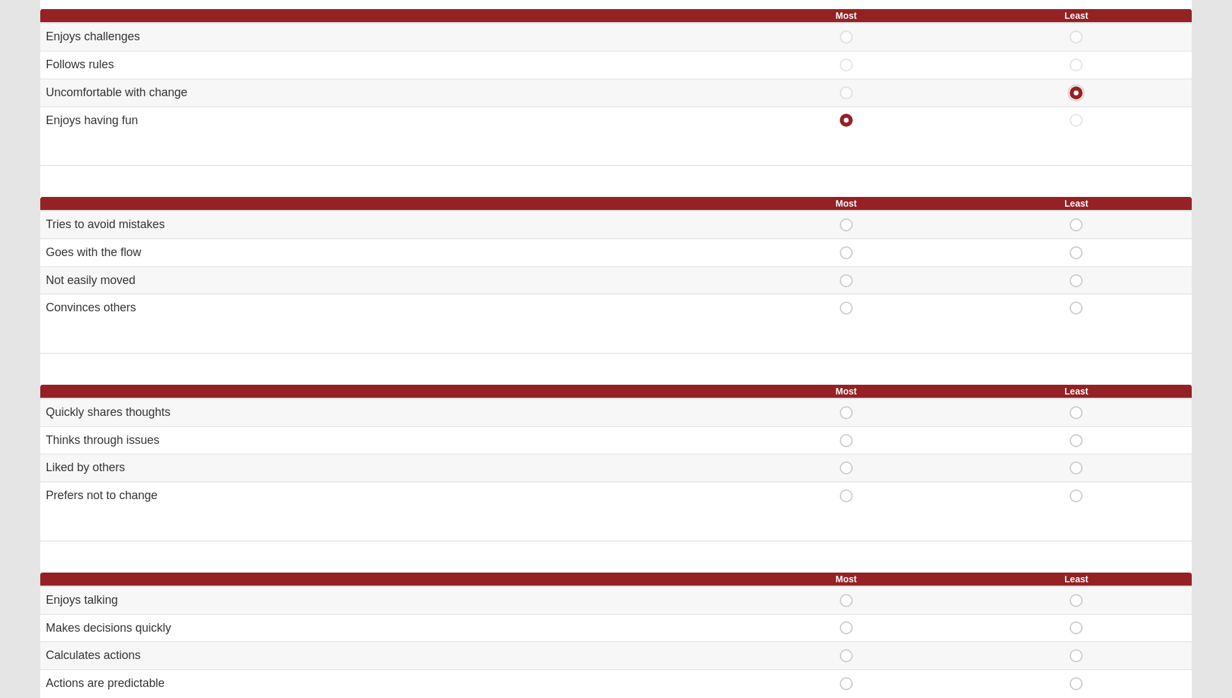
scroll to position [260, 0]
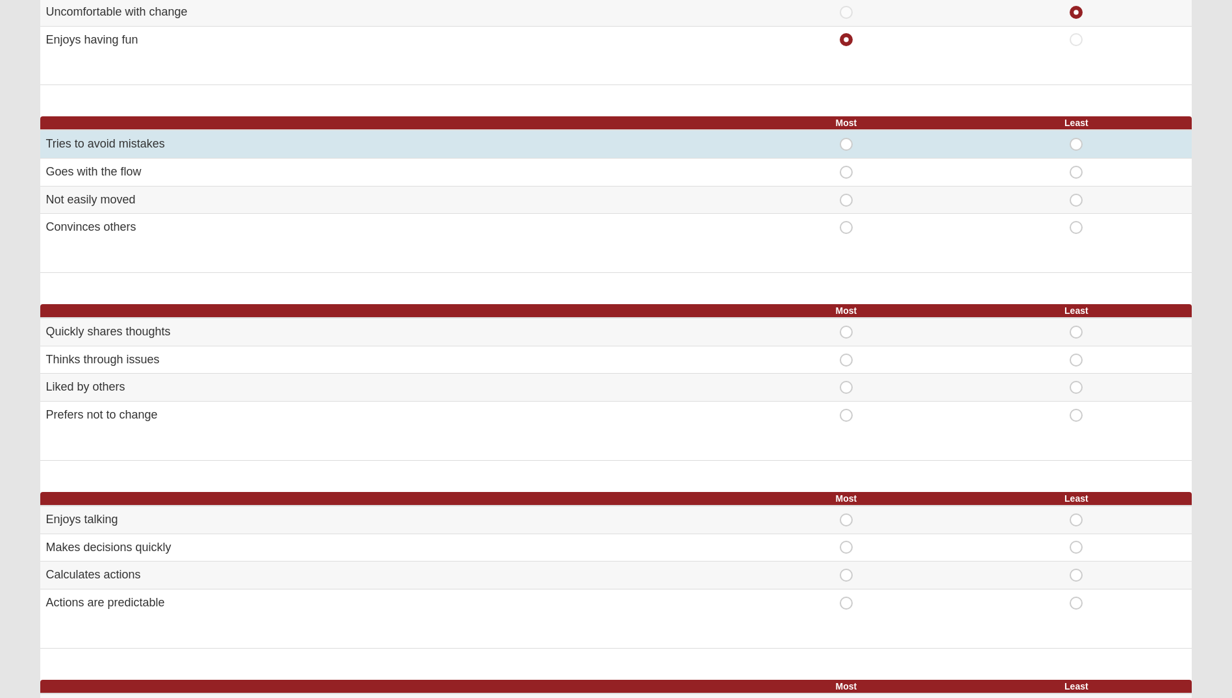
click at [1076, 138] on span "Least" at bounding box center [1076, 138] width 0 height 0
click at [1080, 140] on input "Least" at bounding box center [1080, 144] width 8 height 13
radio input "true"
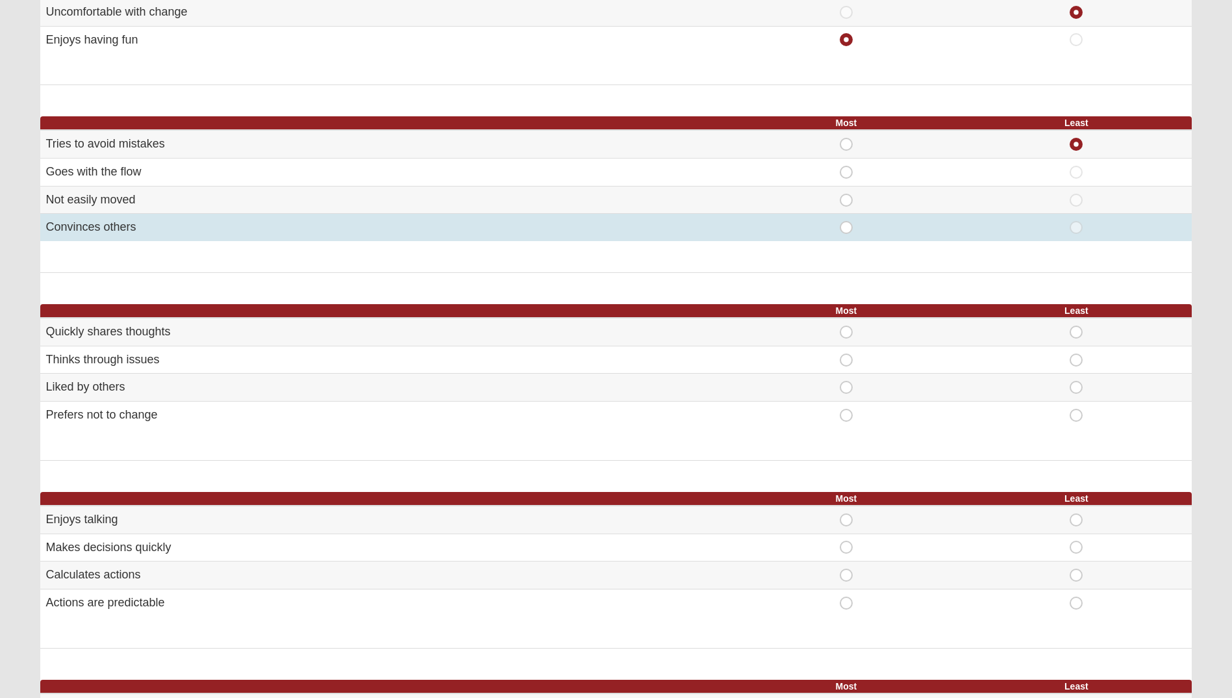
click at [846, 221] on span "Most" at bounding box center [846, 221] width 0 height 0
click at [846, 227] on input "Most" at bounding box center [850, 227] width 8 height 13
radio input "true"
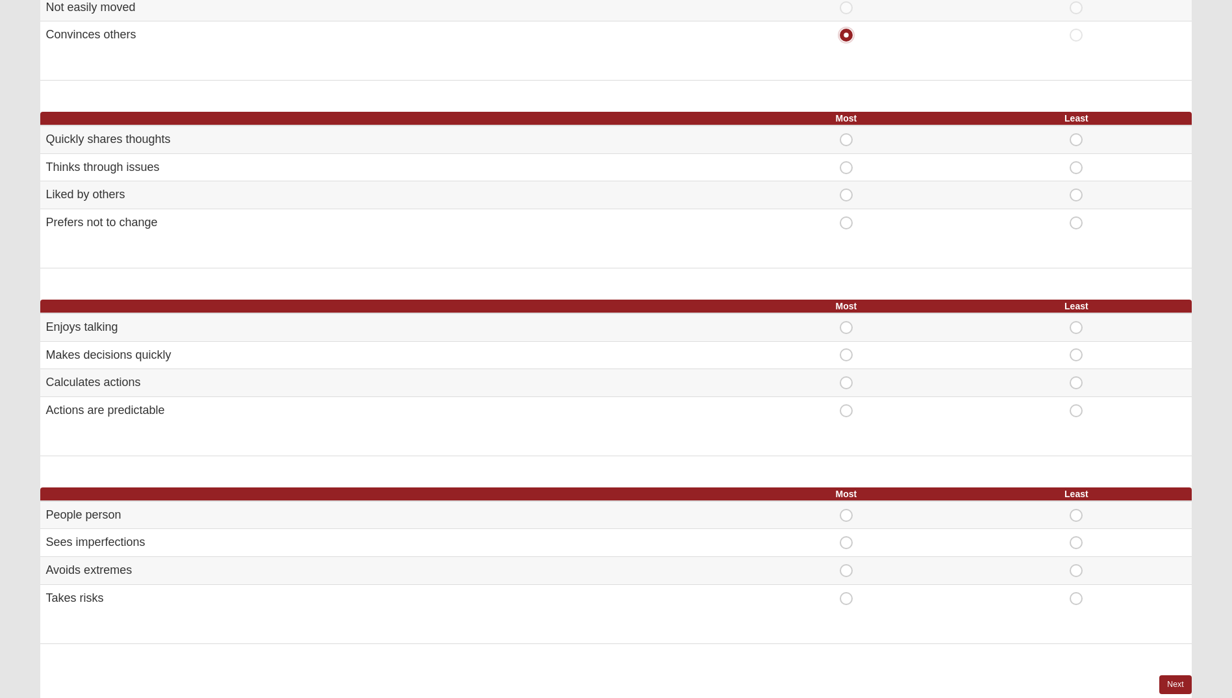
scroll to position [455, 0]
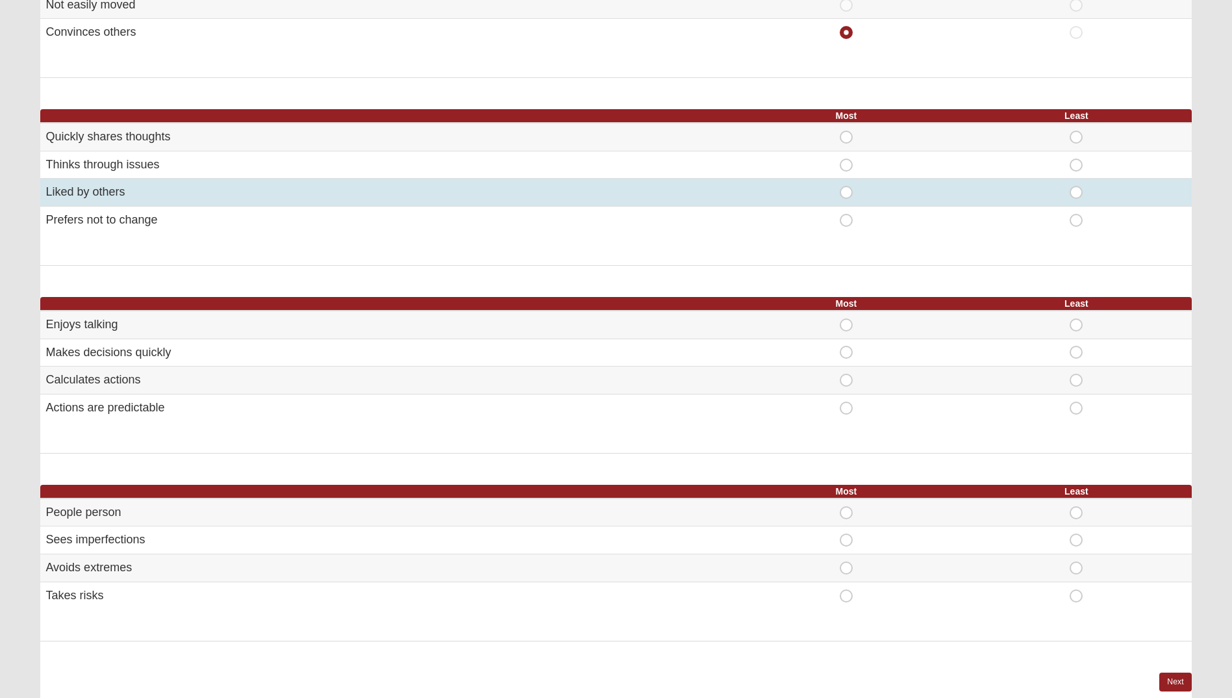
click at [846, 186] on span "Most" at bounding box center [846, 186] width 0 height 0
click at [847, 192] on input "Most" at bounding box center [850, 192] width 8 height 13
radio input "true"
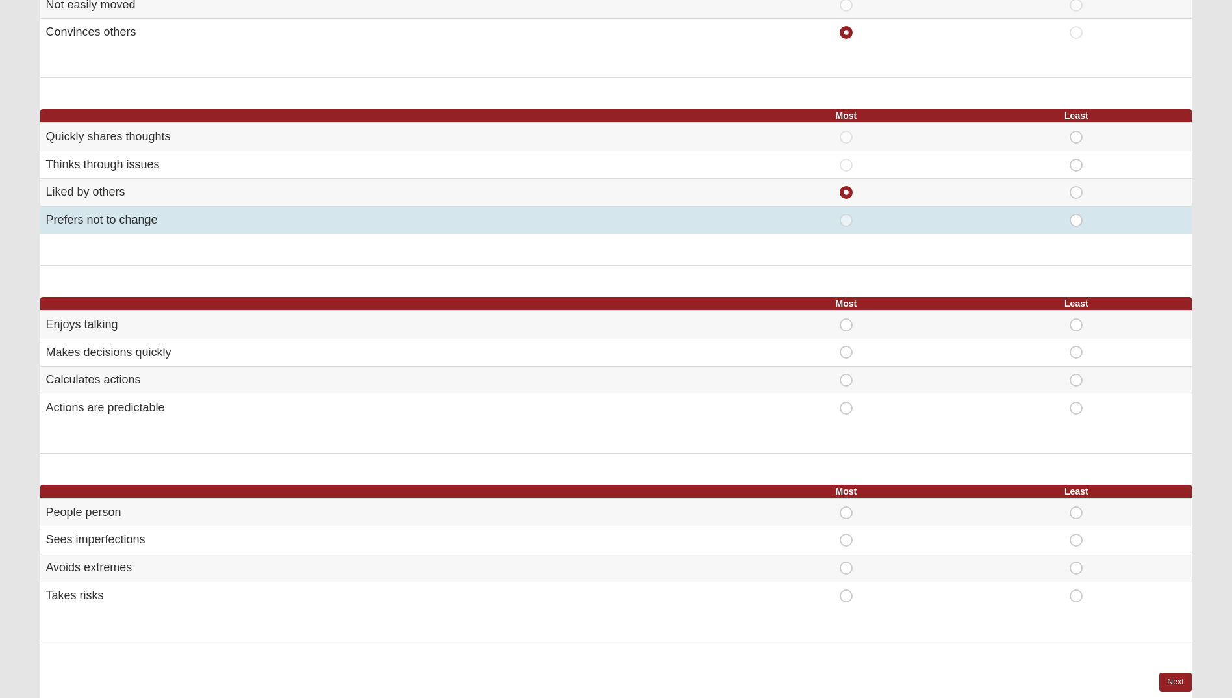
click at [1076, 214] on span "Least" at bounding box center [1076, 214] width 0 height 0
click at [1079, 219] on input "Least" at bounding box center [1080, 220] width 8 height 13
radio input "true"
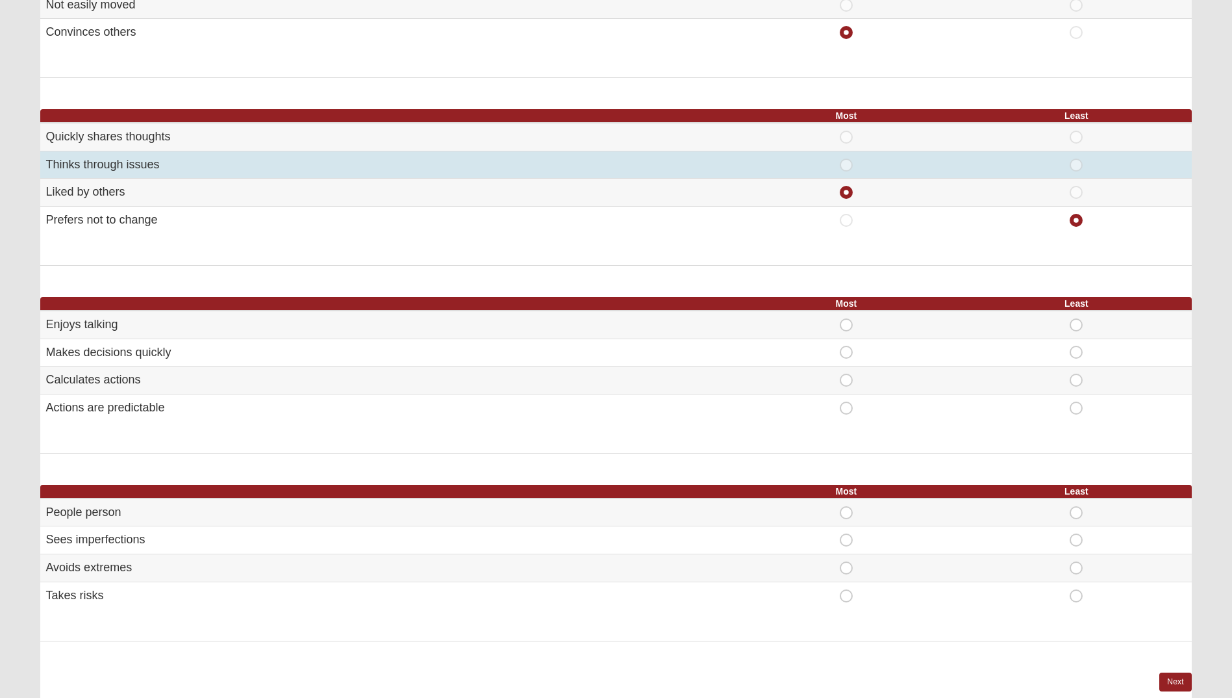
click at [846, 158] on span "Most" at bounding box center [846, 158] width 0 height 0
click at [846, 166] on input "Most" at bounding box center [850, 164] width 8 height 13
radio input "true"
radio input "false"
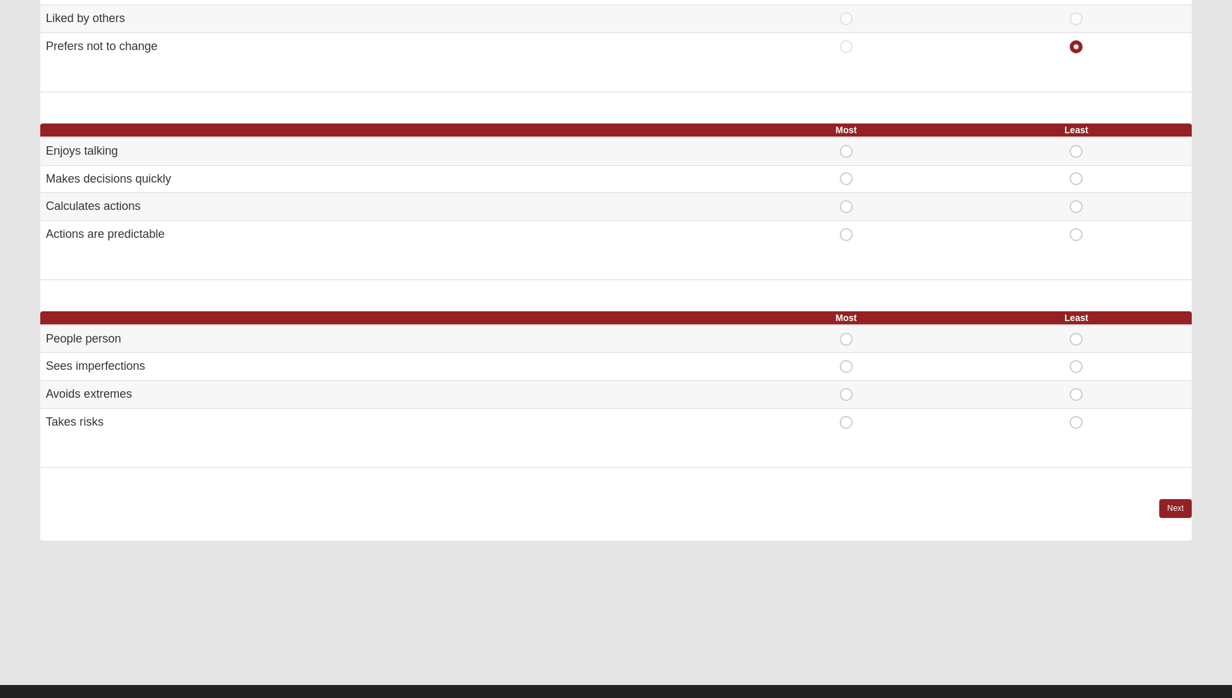
scroll to position [648, 0]
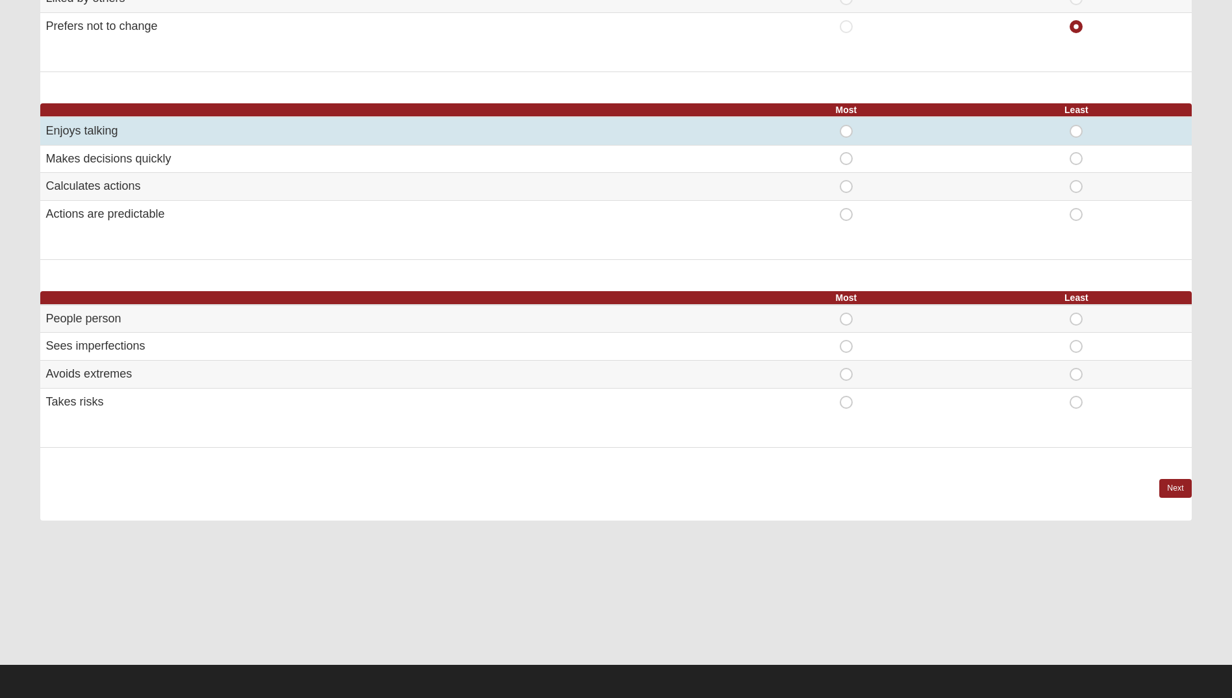
click at [846, 125] on span "Most" at bounding box center [846, 125] width 0 height 0
click at [851, 131] on input "Most" at bounding box center [850, 131] width 8 height 13
radio input "true"
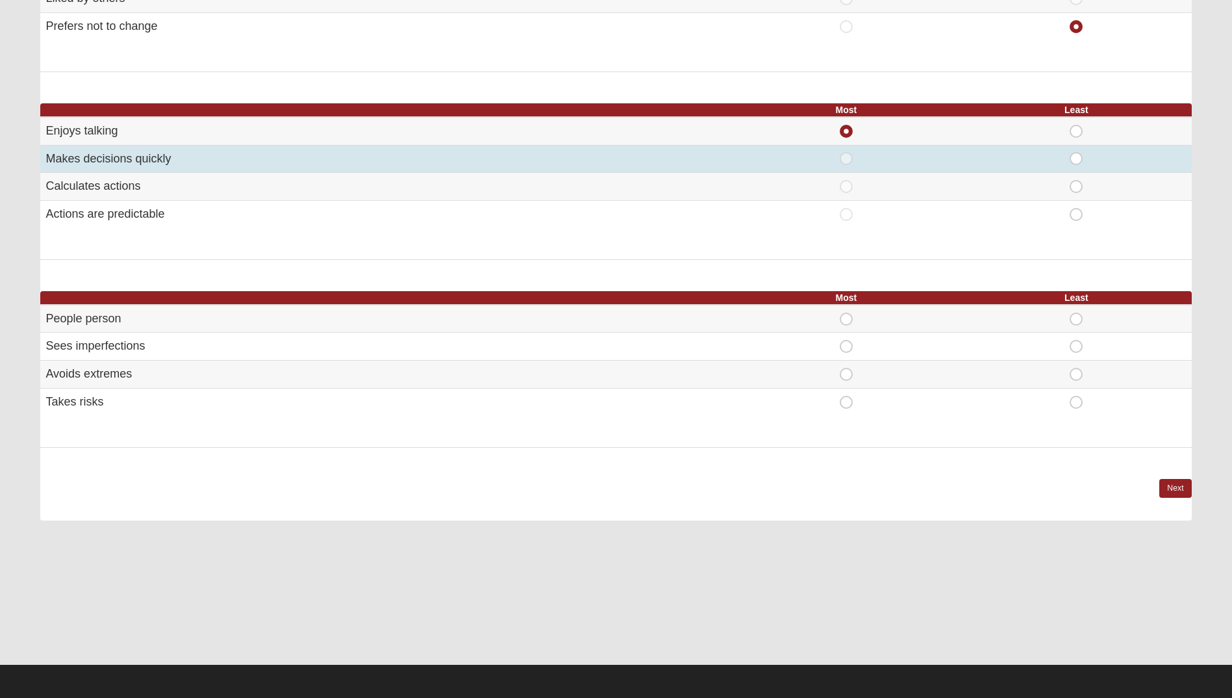
click at [1076, 152] on span "Least" at bounding box center [1076, 152] width 0 height 0
click at [1076, 159] on input "Least" at bounding box center [1080, 158] width 8 height 13
radio input "true"
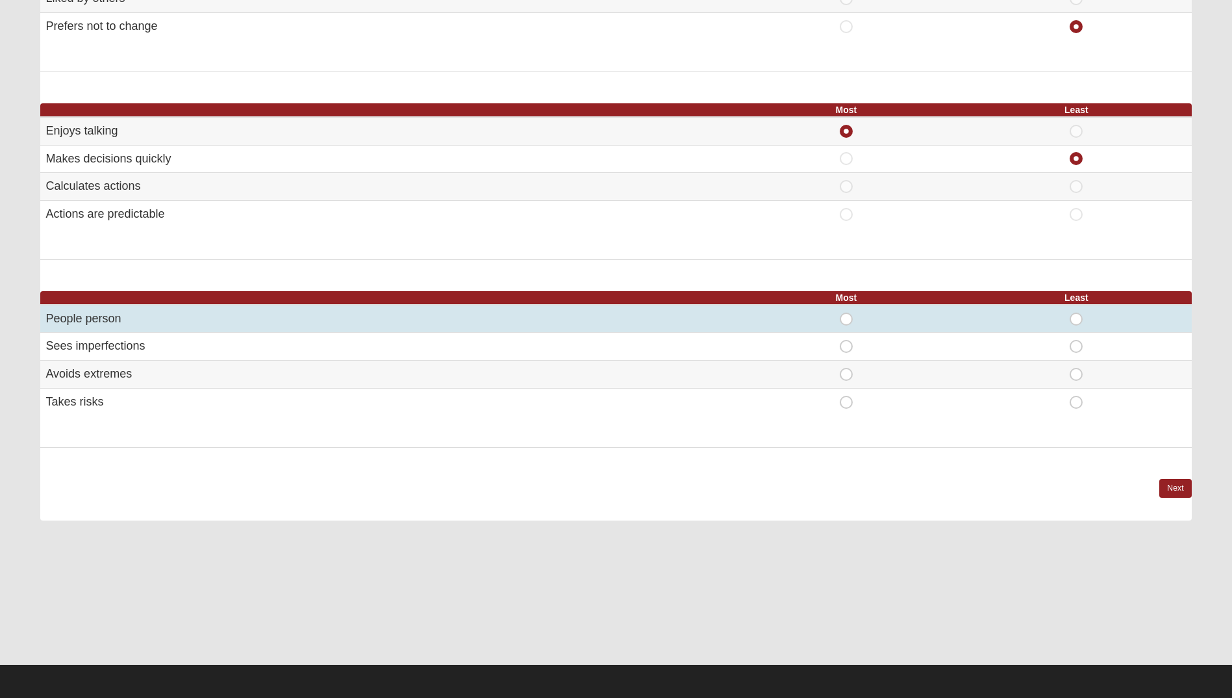
click at [846, 312] on span "Most" at bounding box center [846, 312] width 0 height 0
click at [846, 316] on input "Most" at bounding box center [850, 318] width 8 height 13
radio input "true"
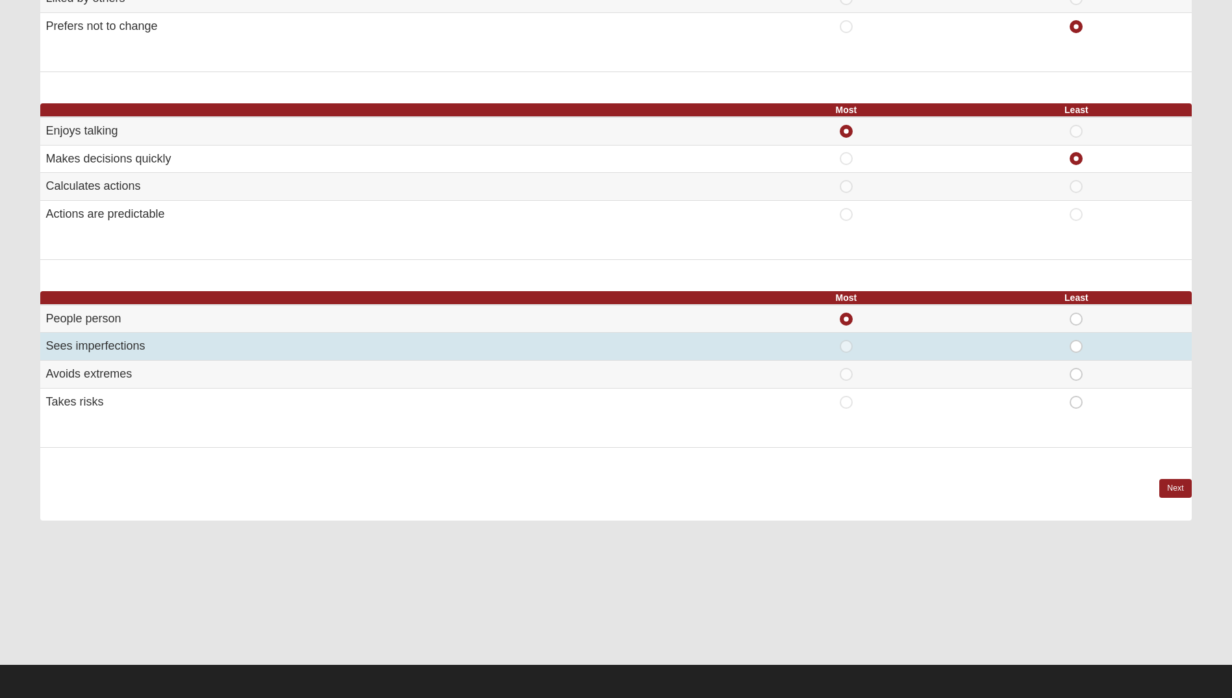
click at [1076, 340] on span "Least" at bounding box center [1076, 340] width 0 height 0
click at [1076, 340] on input "Least" at bounding box center [1080, 346] width 8 height 13
radio input "true"
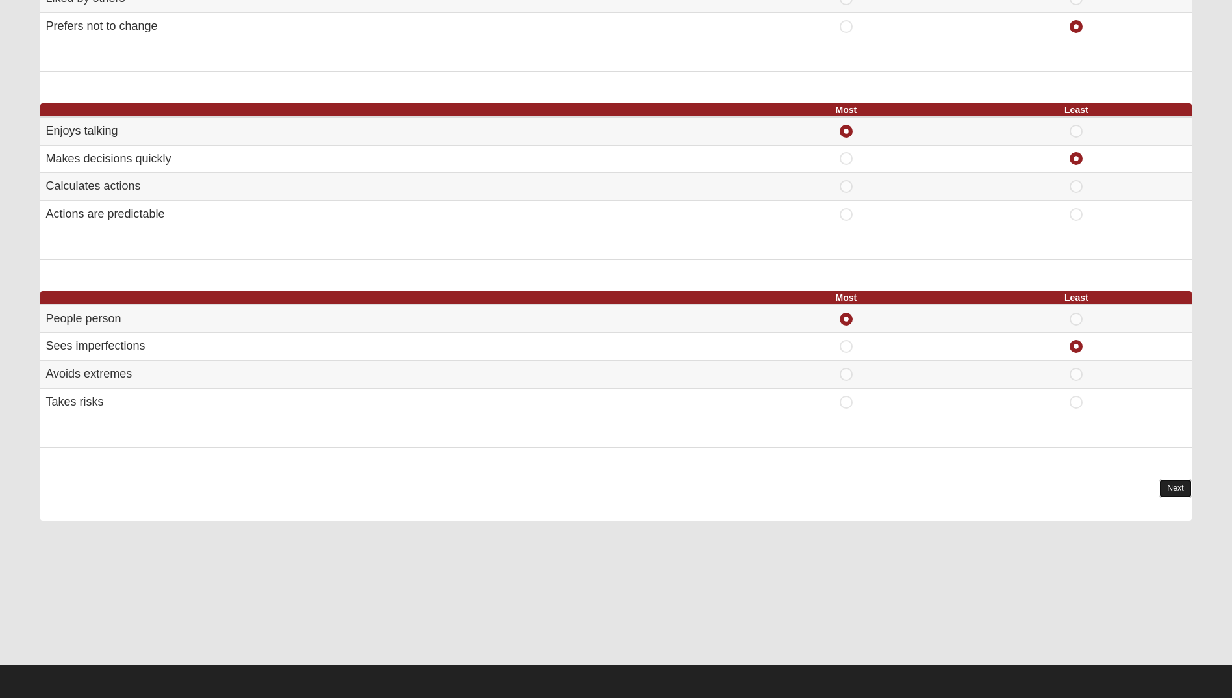
click at [1175, 488] on link "Next" at bounding box center [1175, 488] width 32 height 19
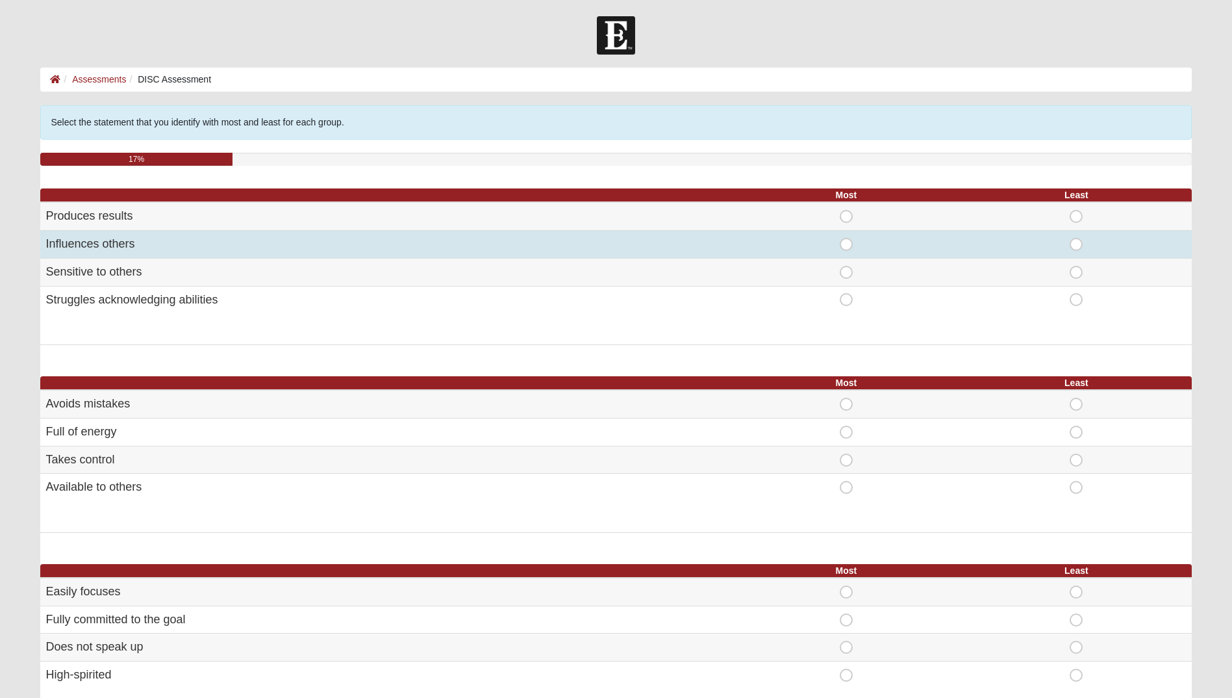
click at [846, 238] on span "Most" at bounding box center [846, 238] width 0 height 0
click at [848, 243] on input "Most" at bounding box center [850, 244] width 8 height 13
radio input "true"
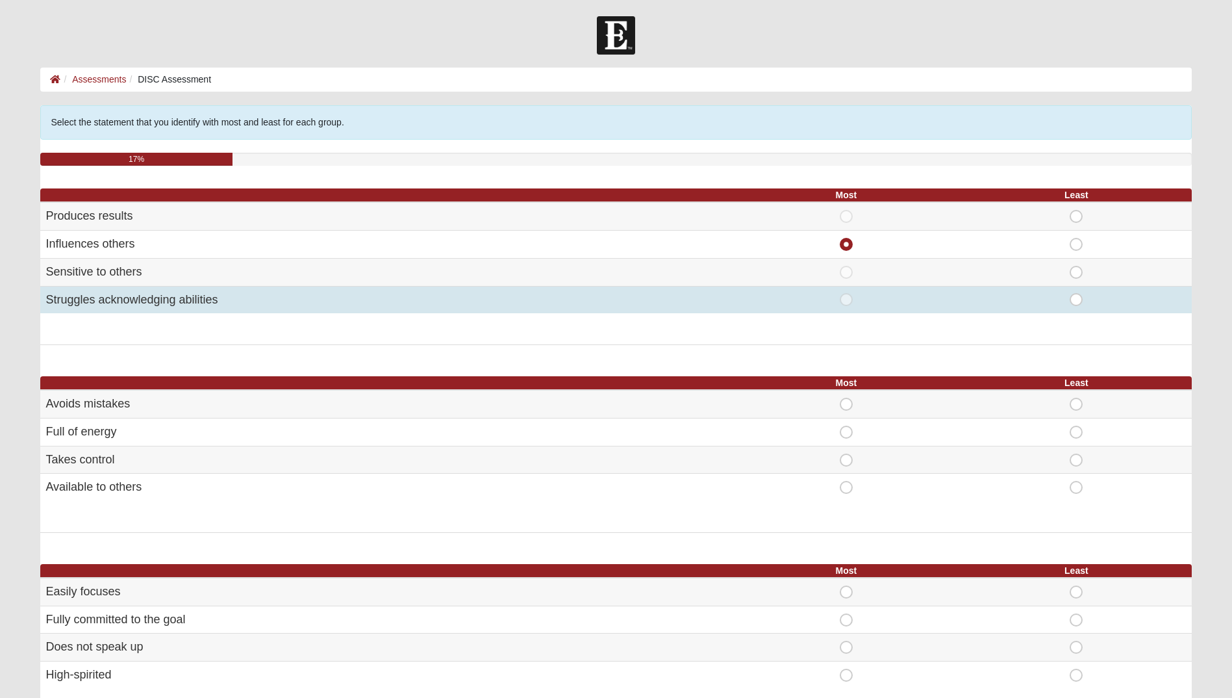
click at [1076, 293] on span "Least" at bounding box center [1076, 293] width 0 height 0
click at [1076, 298] on input "Least" at bounding box center [1080, 299] width 8 height 13
radio input "true"
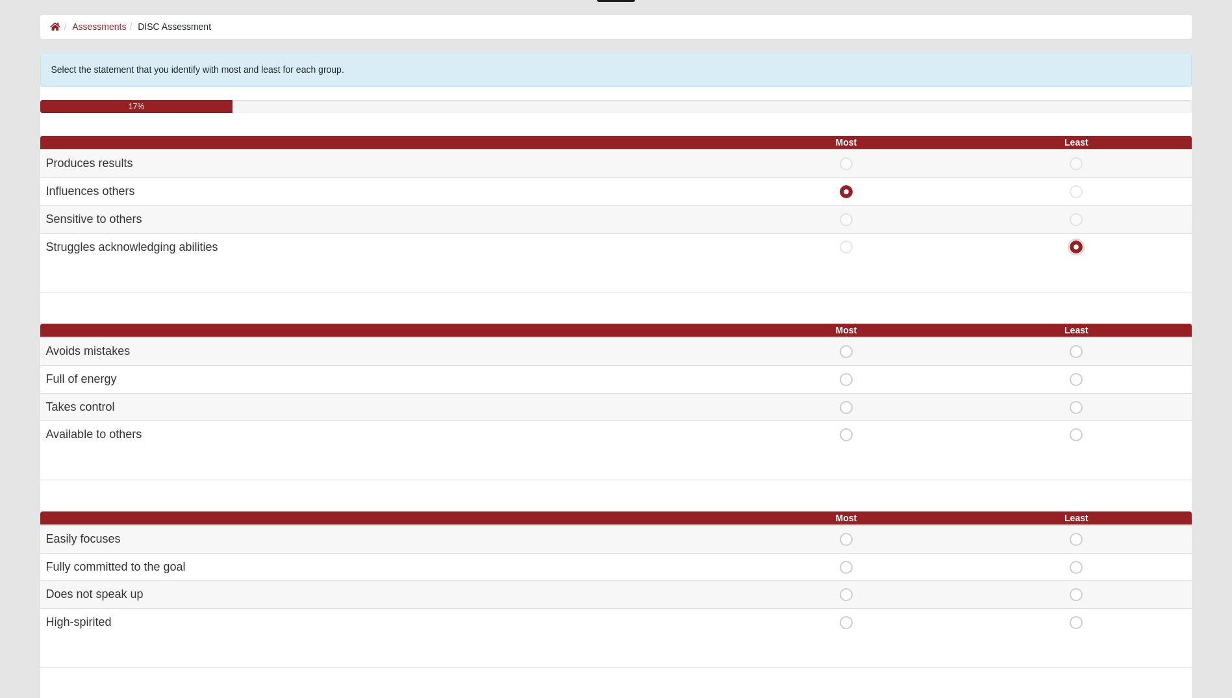
scroll to position [130, 0]
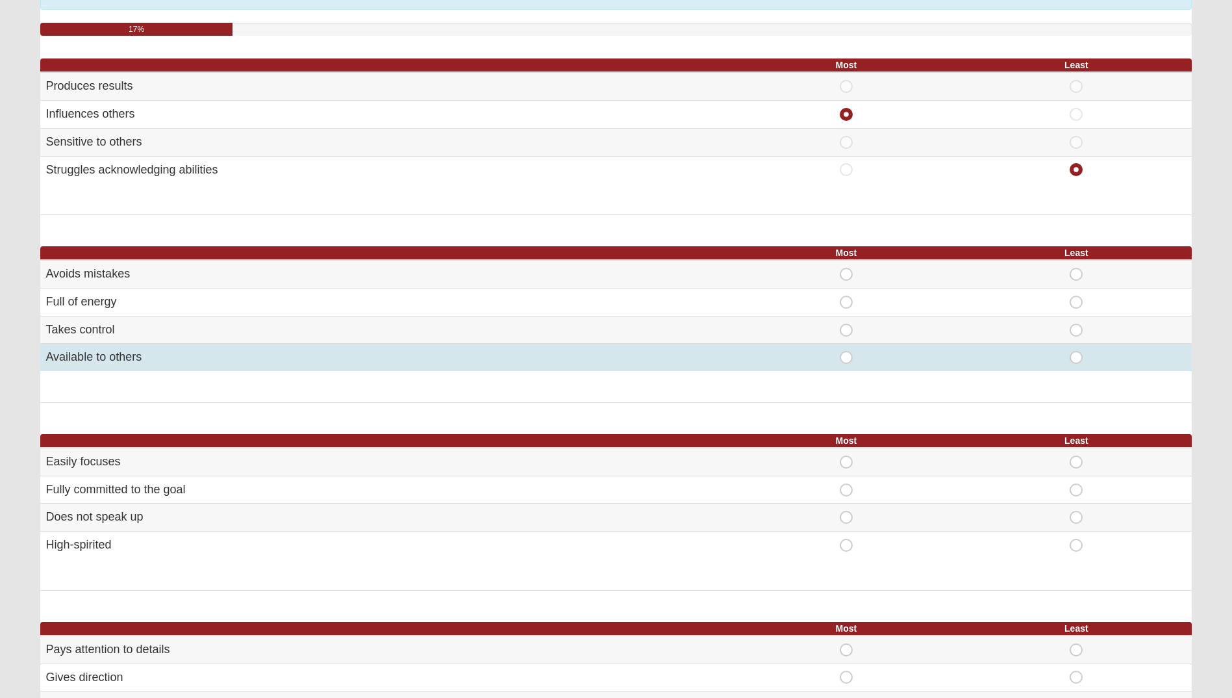
click at [846, 351] on span "Most" at bounding box center [846, 351] width 0 height 0
click at [850, 355] on input "Most" at bounding box center [850, 357] width 8 height 13
radio input "true"
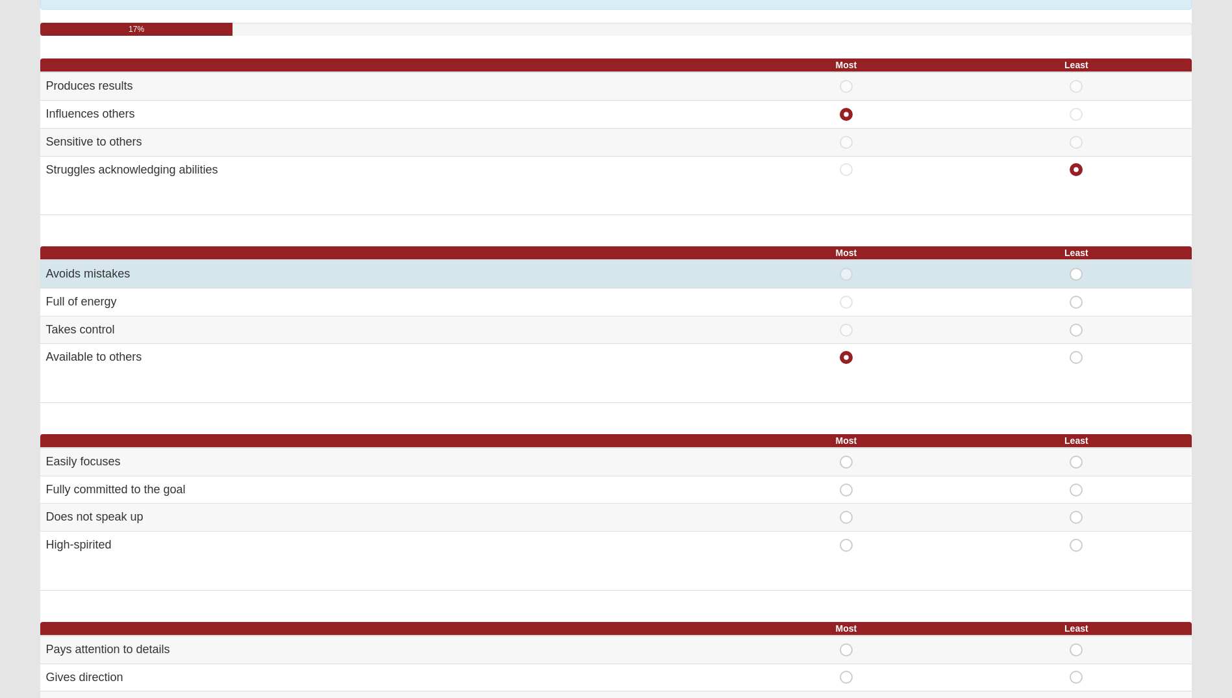
click at [1076, 268] on span "Least" at bounding box center [1076, 268] width 0 height 0
click at [1076, 275] on input "Least" at bounding box center [1080, 274] width 8 height 13
radio input "true"
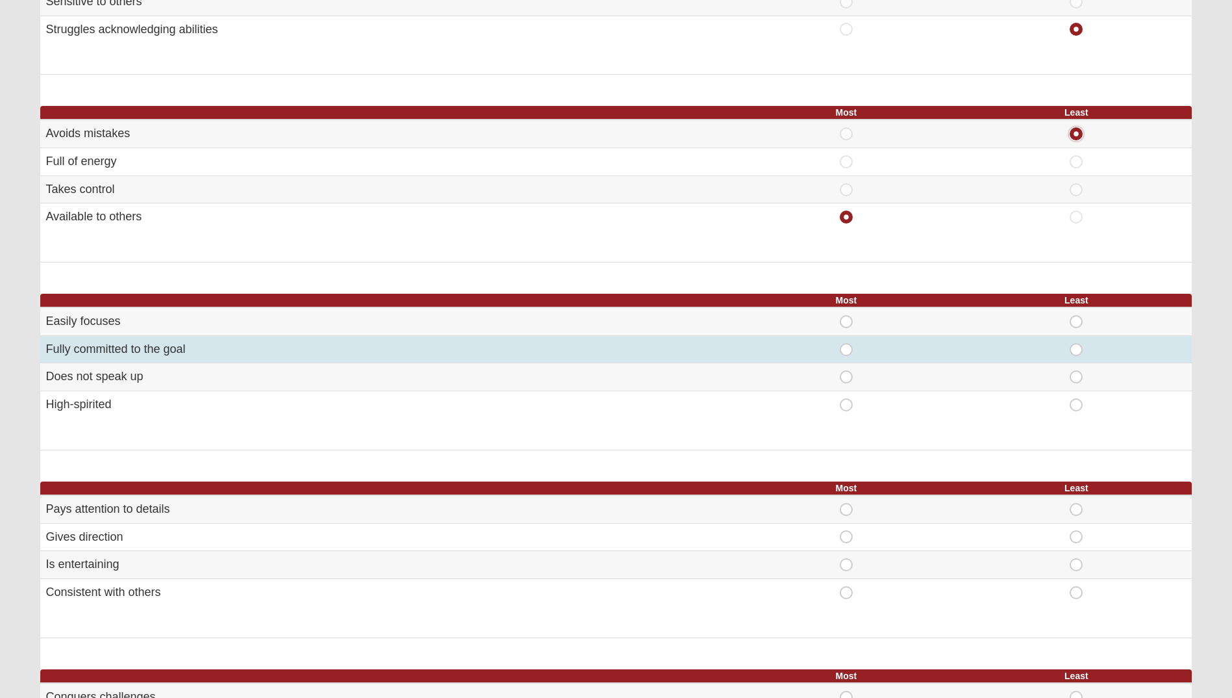
scroll to position [325, 0]
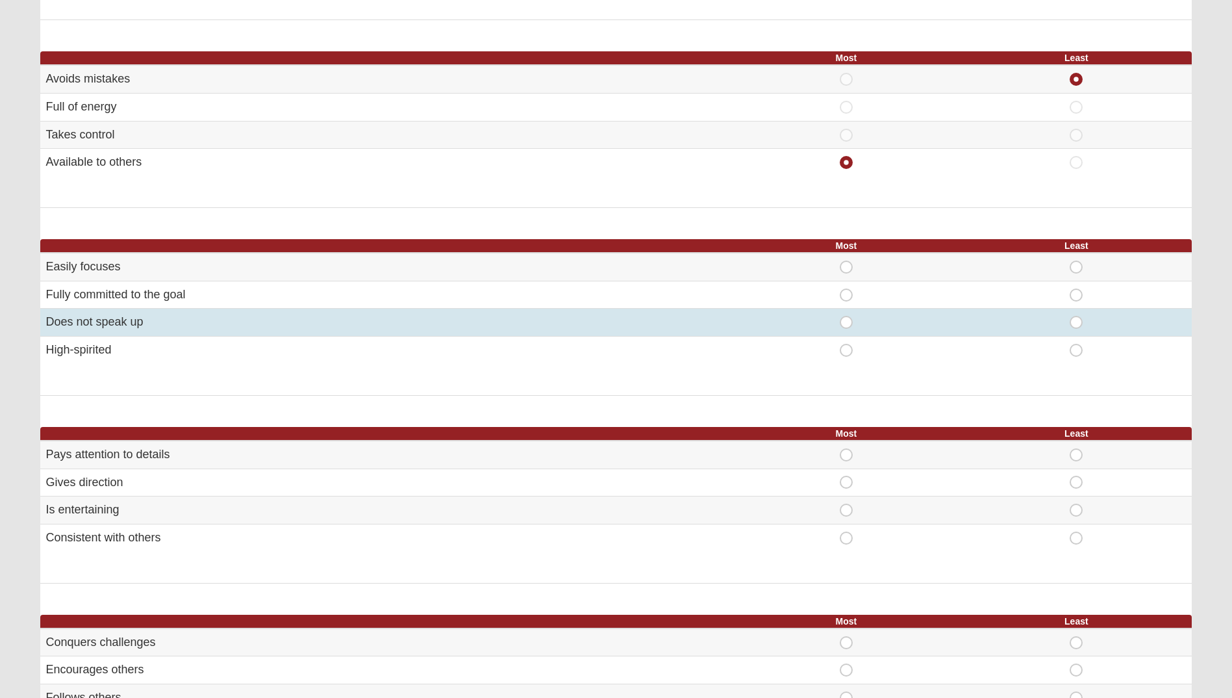
click at [1076, 316] on span "Least" at bounding box center [1076, 316] width 0 height 0
click at [1076, 323] on input "Least" at bounding box center [1080, 322] width 8 height 13
radio input "true"
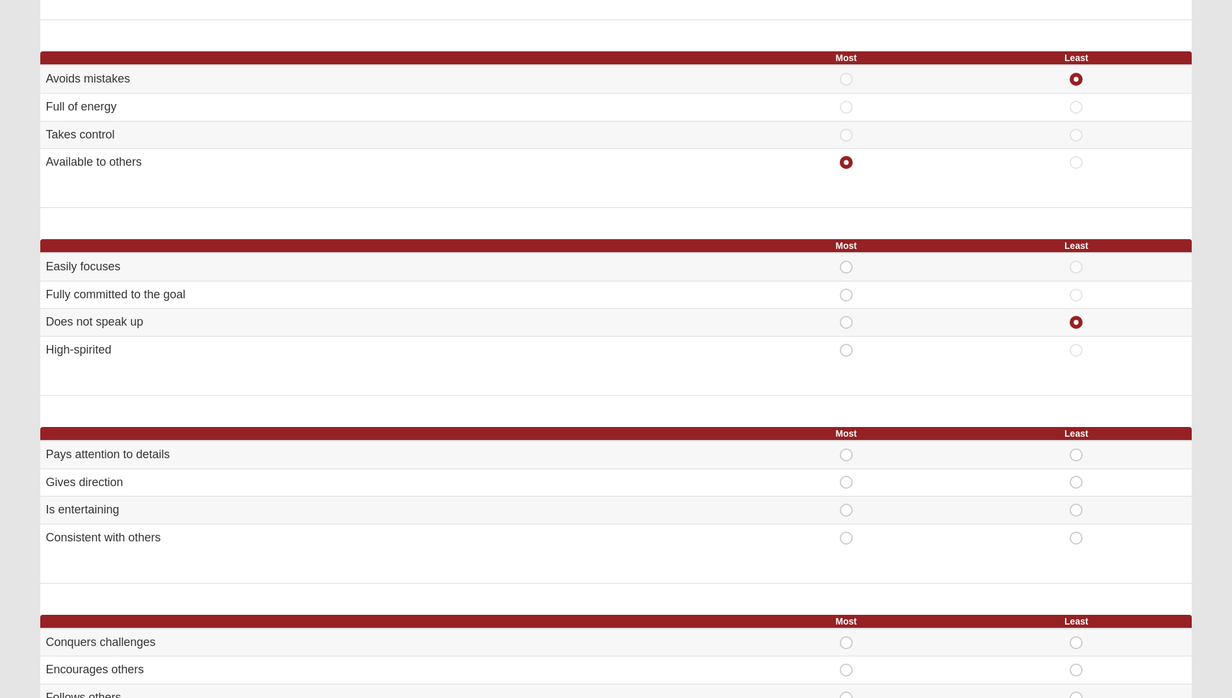
click at [938, 421] on div "Select the statement that you identify with most and least for each group. 17% …" at bounding box center [615, 312] width 1151 height 1064
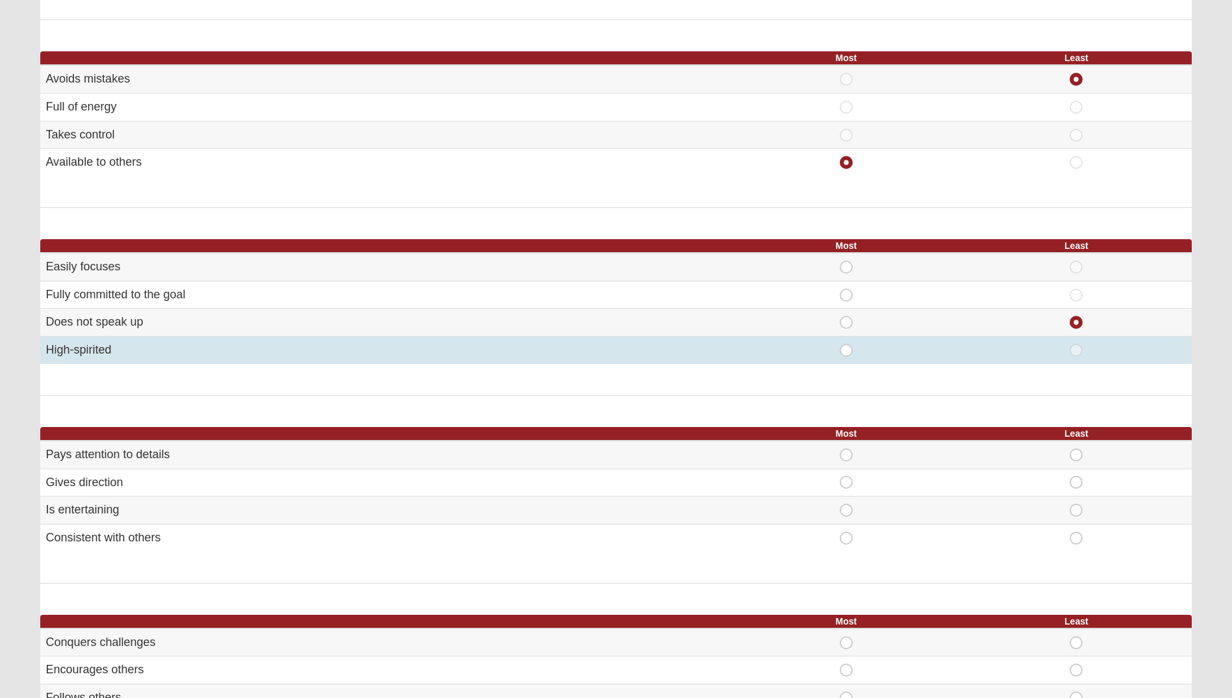
click at [846, 344] on span "Most" at bounding box center [846, 344] width 0 height 0
click at [850, 351] on input "Most" at bounding box center [850, 350] width 8 height 13
radio input "true"
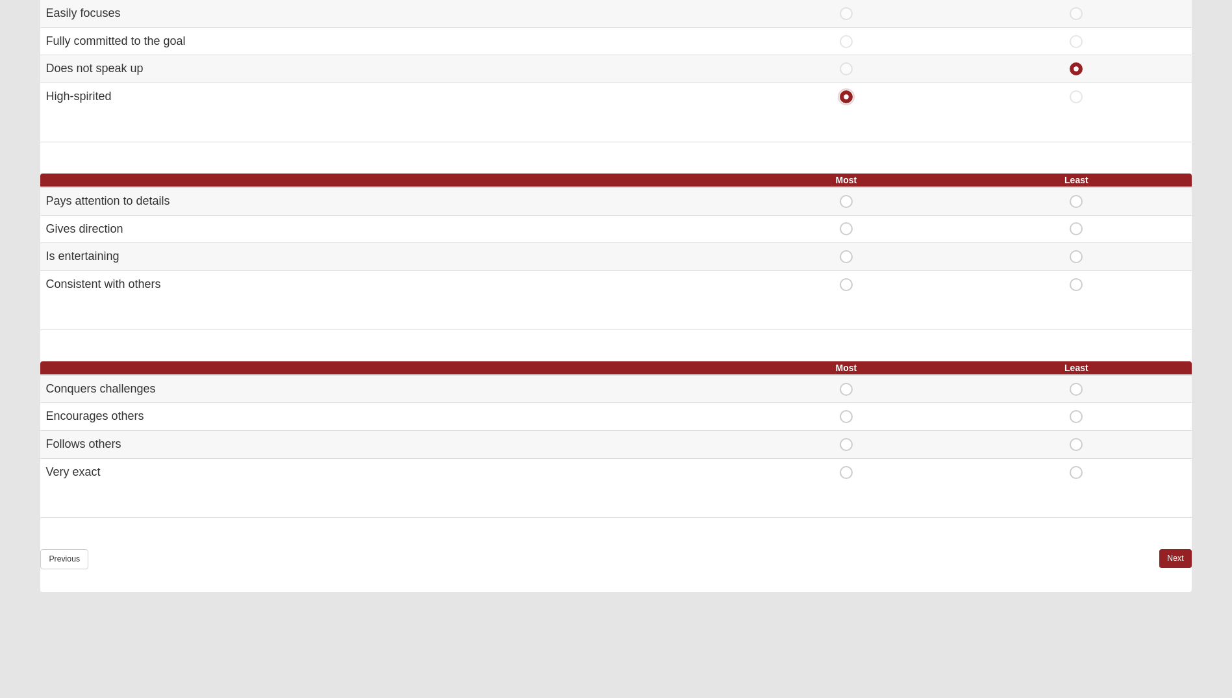
scroll to position [585, 0]
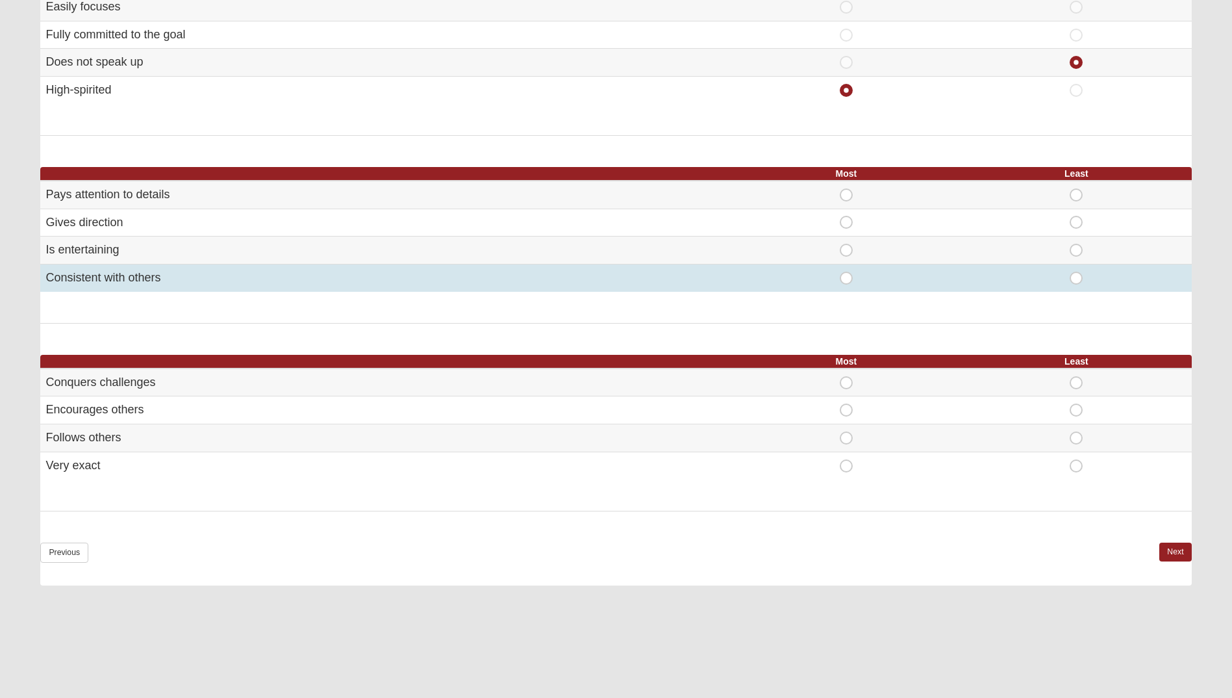
click at [846, 271] on span "Most" at bounding box center [846, 271] width 0 height 0
click at [848, 281] on input "Most" at bounding box center [850, 277] width 8 height 13
radio input "true"
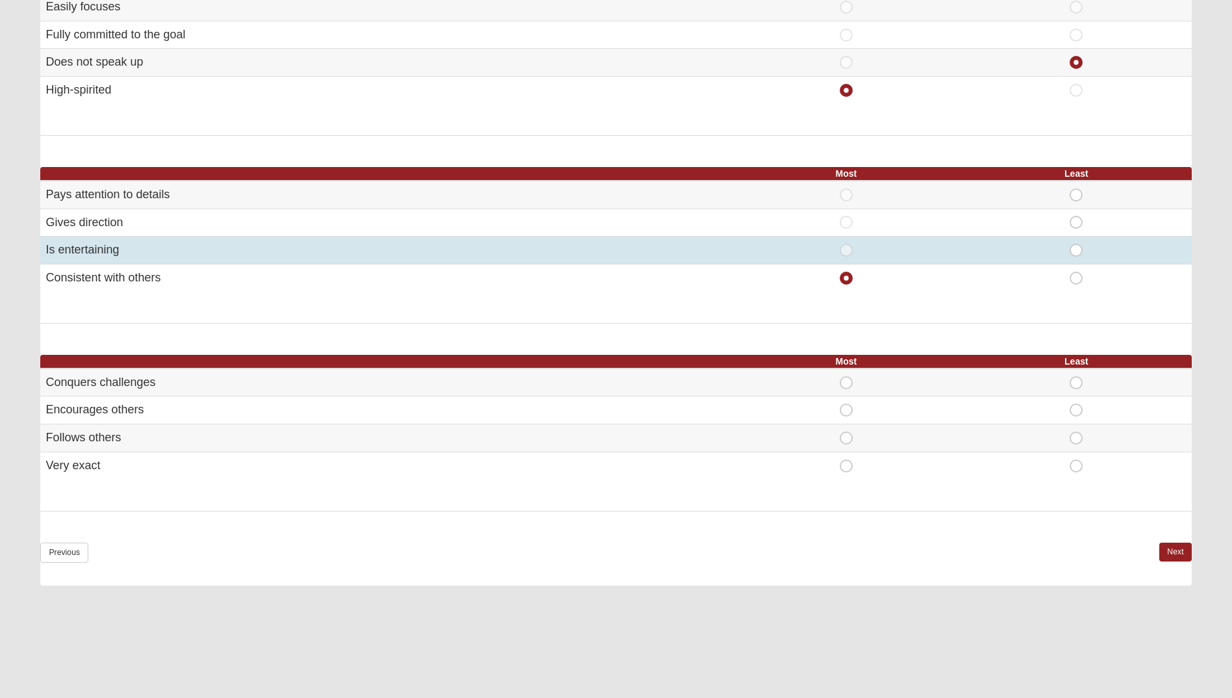
click at [1076, 244] on span "Least" at bounding box center [1076, 244] width 0 height 0
click at [1080, 251] on input "Least" at bounding box center [1080, 250] width 8 height 13
radio input "true"
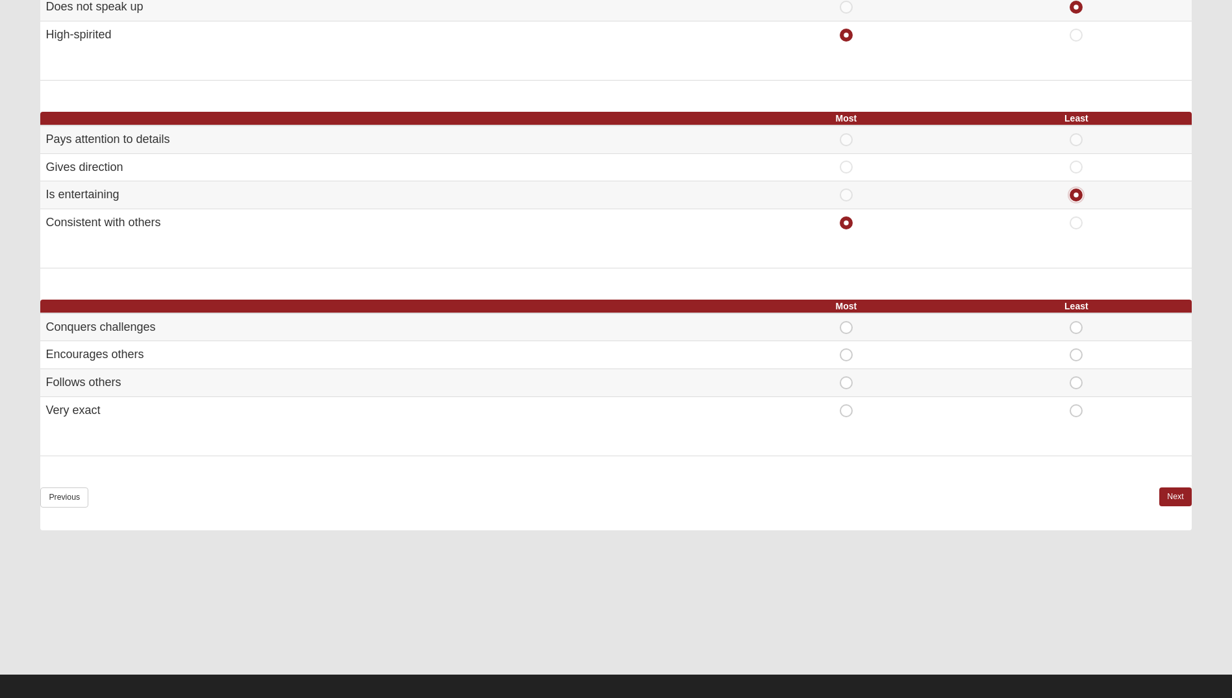
scroll to position [649, 0]
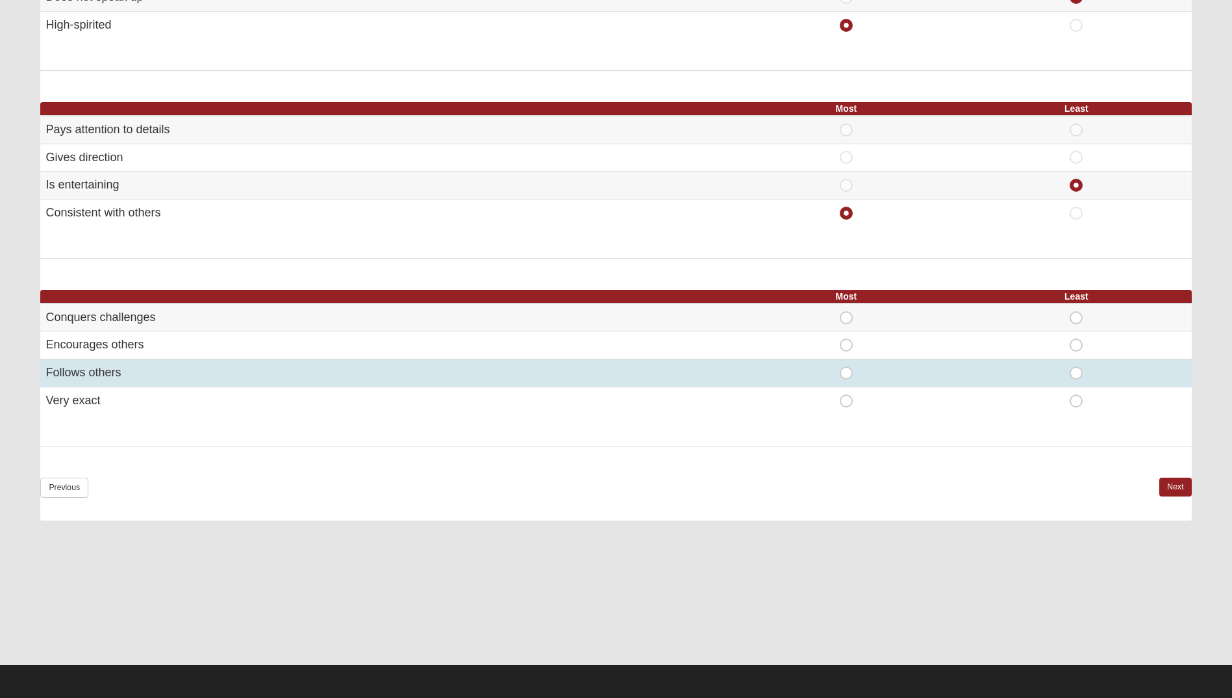
click at [1076, 366] on span "Least" at bounding box center [1076, 366] width 0 height 0
click at [1076, 372] on input "Least" at bounding box center [1080, 372] width 8 height 13
radio input "true"
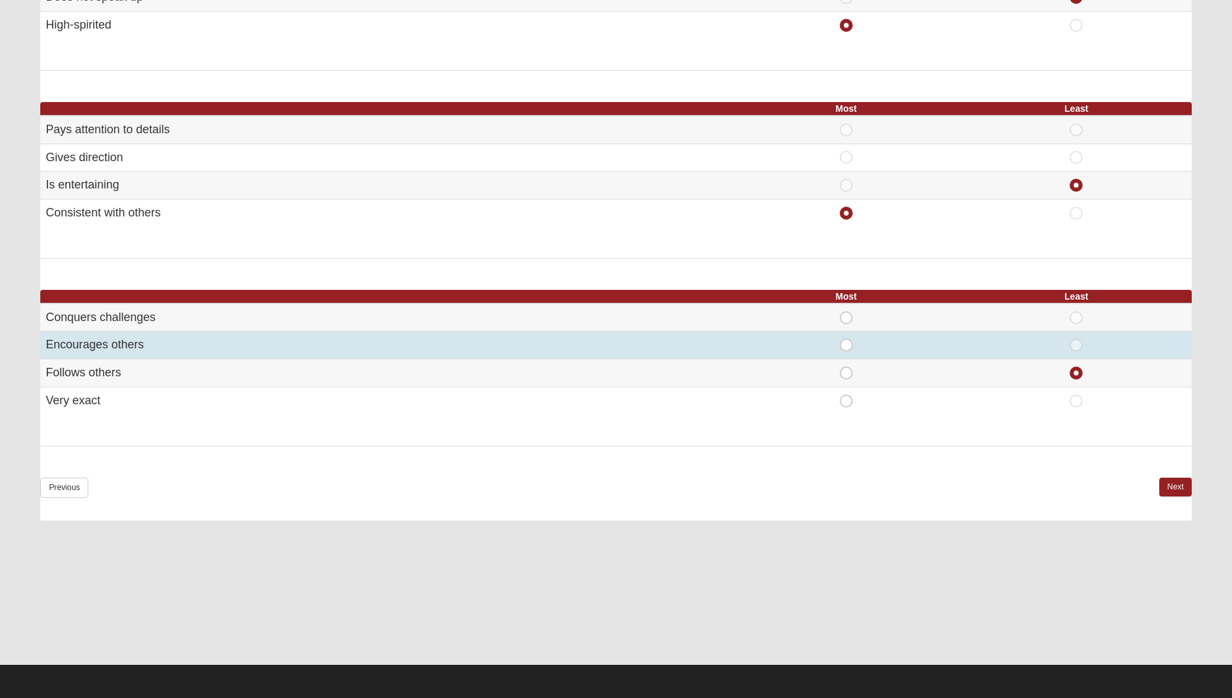
click at [846, 338] on span "Most" at bounding box center [846, 338] width 0 height 0
click at [846, 342] on input "Most" at bounding box center [850, 344] width 8 height 13
radio input "true"
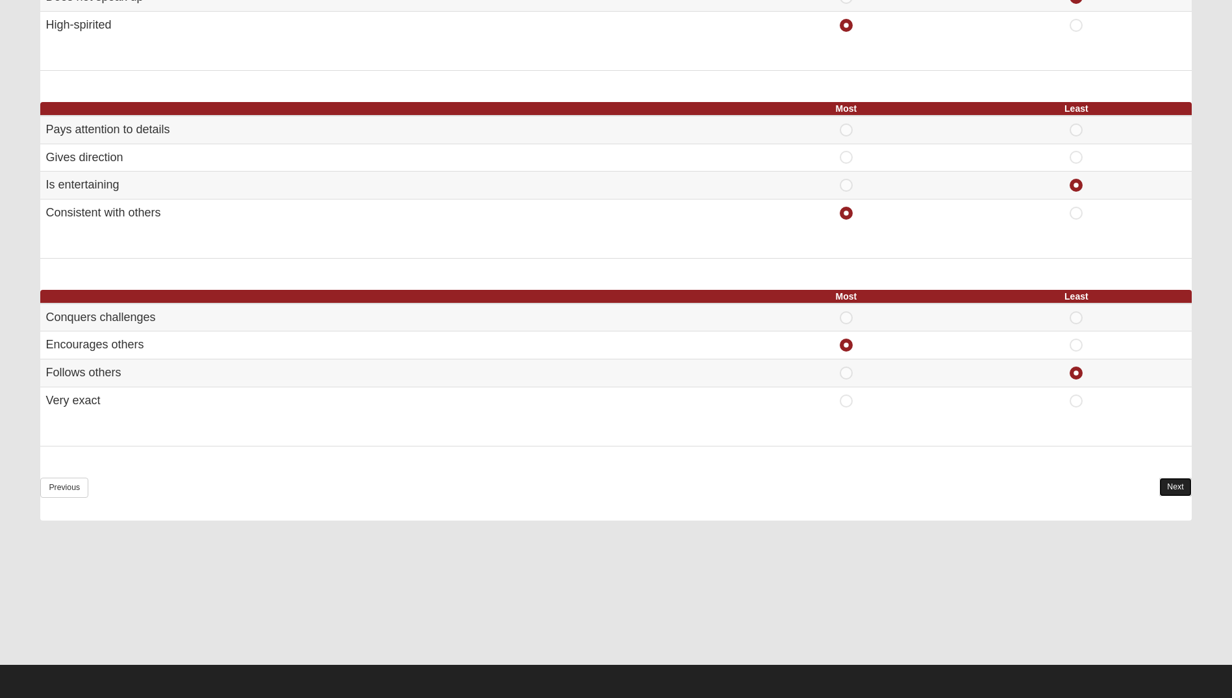
click at [1163, 487] on link "Next" at bounding box center [1175, 486] width 32 height 19
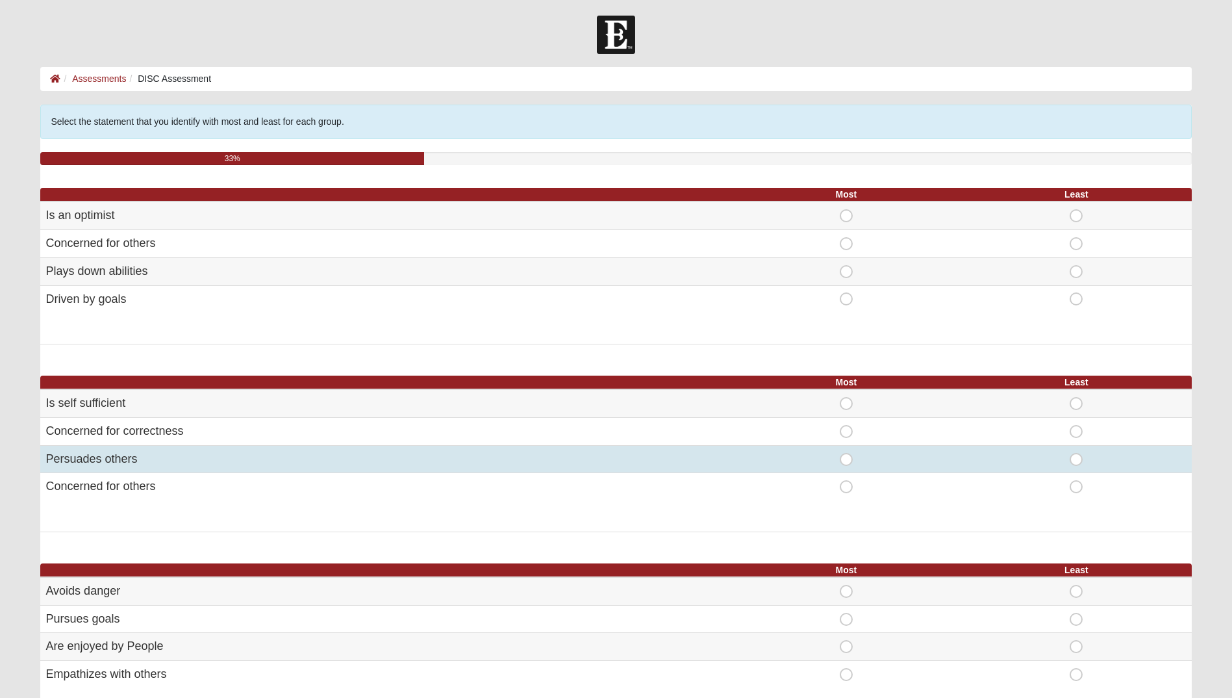
scroll to position [0, 0]
